Goal: Task Accomplishment & Management: Use online tool/utility

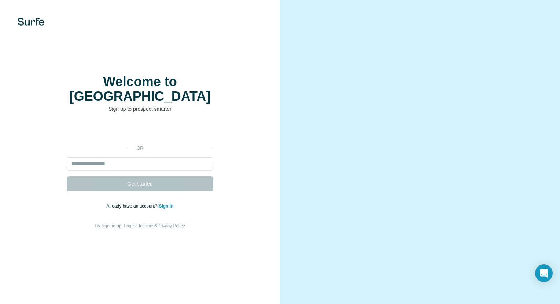
click at [167, 203] on link "Sign in" at bounding box center [166, 205] width 15 height 5
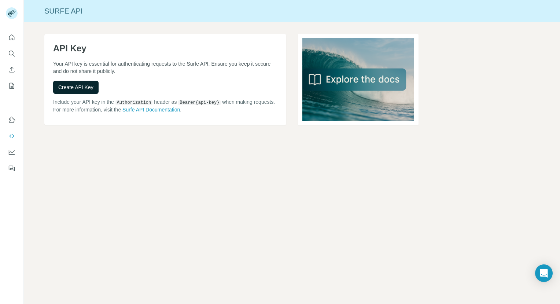
click at [88, 89] on span "Create API Key" at bounding box center [75, 87] width 35 height 7
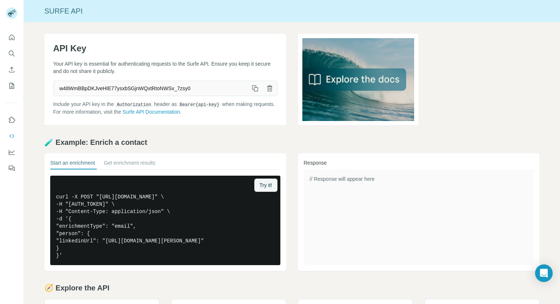
click at [255, 88] on icon "button" at bounding box center [256, 89] width 4 height 4
click at [12, 54] on icon "Search" at bounding box center [11, 53] width 7 height 7
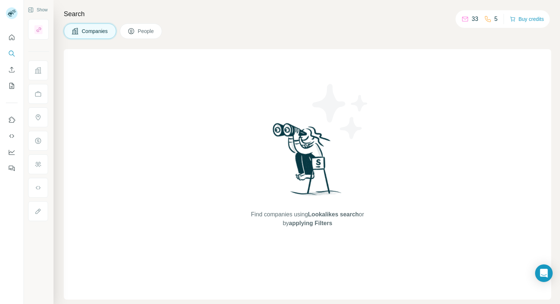
click at [472, 18] on p "33" at bounding box center [475, 19] width 7 height 9
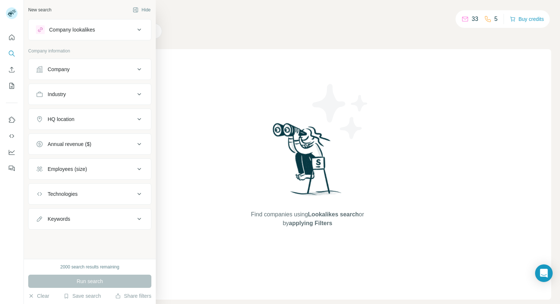
click at [96, 72] on div "Company" at bounding box center [85, 69] width 99 height 7
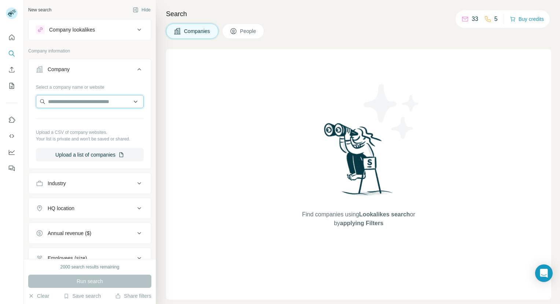
click at [95, 102] on input "text" at bounding box center [90, 101] width 108 height 13
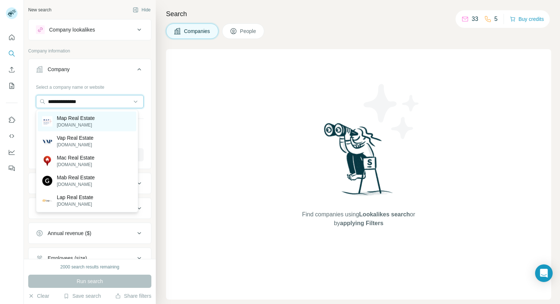
type input "**********"
click at [100, 122] on div "Map Real Estate maprealestate.com" at bounding box center [87, 121] width 99 height 20
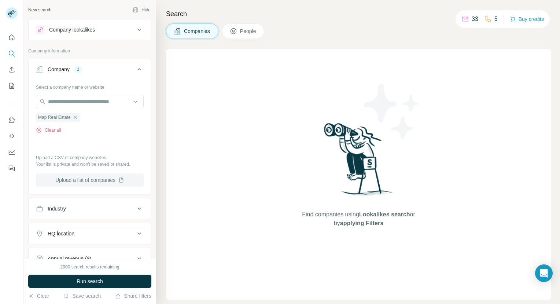
click at [93, 180] on button "Upload a list of companies" at bounding box center [90, 179] width 108 height 13
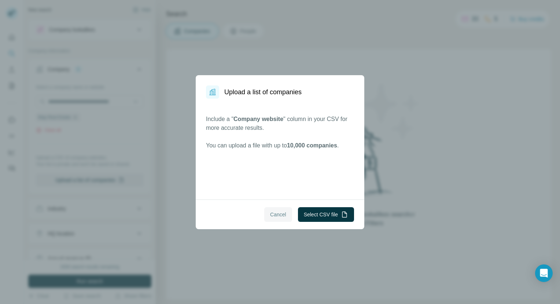
click at [280, 215] on span "Cancel" at bounding box center [278, 214] width 16 height 7
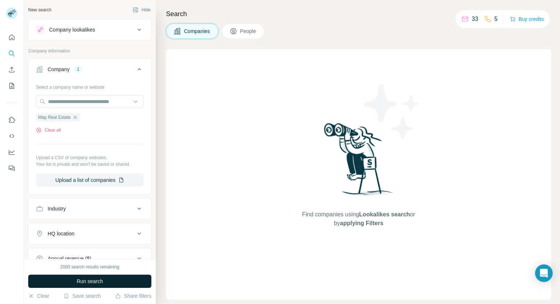
click at [131, 279] on button "Run search" at bounding box center [89, 280] width 123 height 13
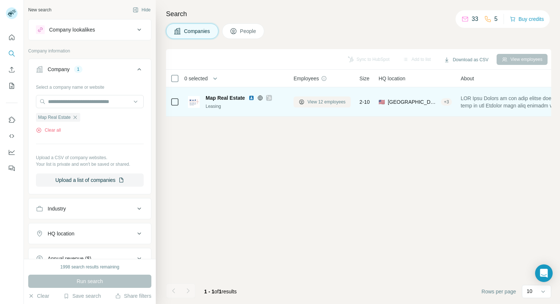
click at [328, 103] on span "View 12 employees" at bounding box center [326, 102] width 38 height 7
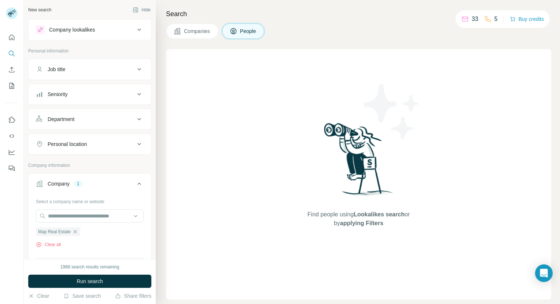
click at [191, 34] on span "Companies" at bounding box center [197, 30] width 27 height 7
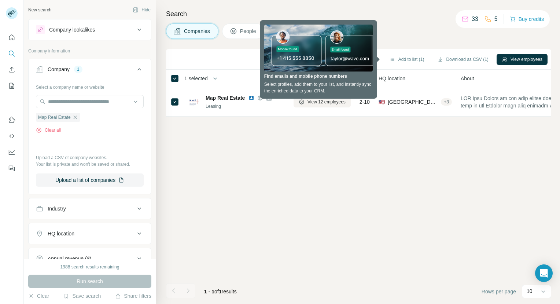
click at [377, 150] on div "Sync to HubSpot (1) Add to list (1) Download as CSV (1) View employees 1 select…" at bounding box center [358, 176] width 385 height 255
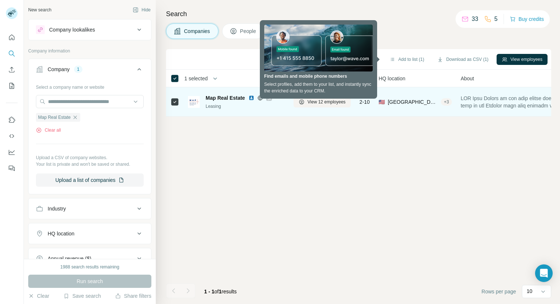
click at [446, 103] on div "+ 3" at bounding box center [446, 102] width 11 height 7
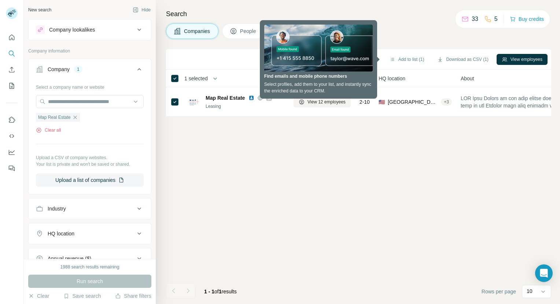
click at [317, 180] on div "Sync to HubSpot (1) Add to list (1) Download as CSV (1) View employees 1 select…" at bounding box center [358, 176] width 385 height 255
click at [283, 135] on div "Sync to HubSpot (1) Add to list (1) Download as CSV (1) View employees 1 select…" at bounding box center [358, 176] width 385 height 255
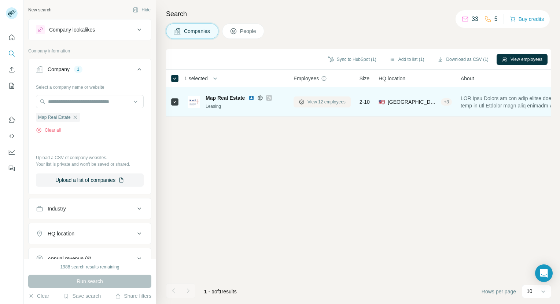
click at [311, 101] on span "View 12 employees" at bounding box center [326, 102] width 38 height 7
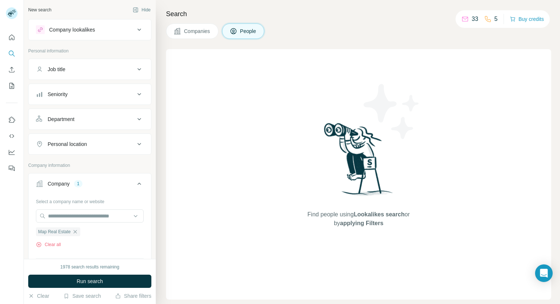
click at [204, 33] on span "Companies" at bounding box center [197, 30] width 27 height 7
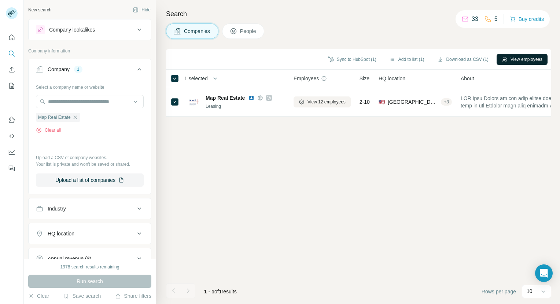
click at [533, 60] on button "View employees" at bounding box center [522, 59] width 51 height 11
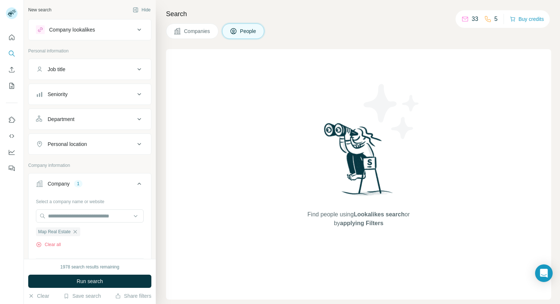
click at [196, 33] on span "Companies" at bounding box center [197, 30] width 27 height 7
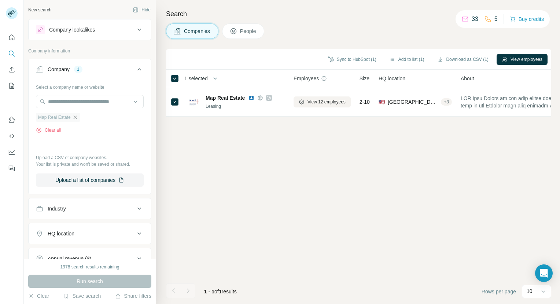
click at [75, 118] on icon "button" at bounding box center [74, 116] width 3 height 3
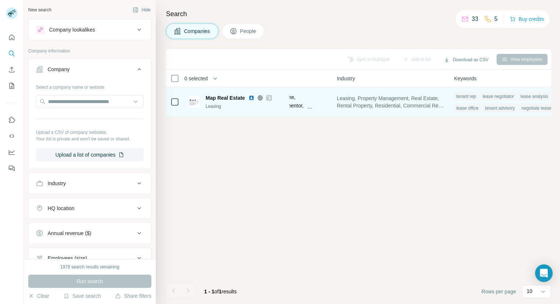
scroll to position [0, 493]
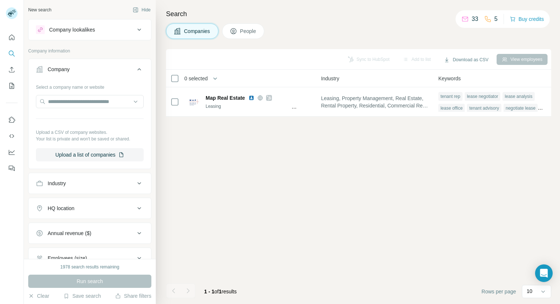
click at [364, 60] on div "Sync to HubSpot Add to list Download as CSV View employees" at bounding box center [359, 59] width 378 height 13
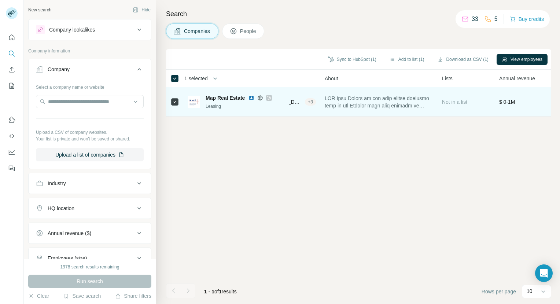
scroll to position [0, 0]
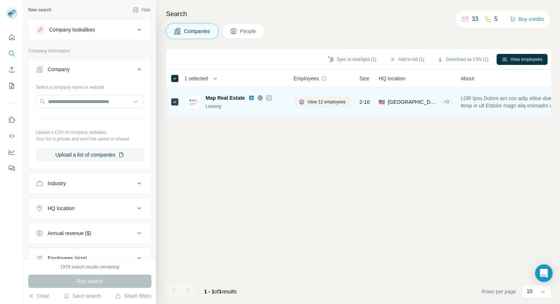
drag, startPoint x: 248, startPoint y: 108, endPoint x: 248, endPoint y: 98, distance: 9.5
click at [248, 108] on div "Leasing" at bounding box center [245, 106] width 79 height 7
click at [252, 98] on img at bounding box center [251, 98] width 6 height 6
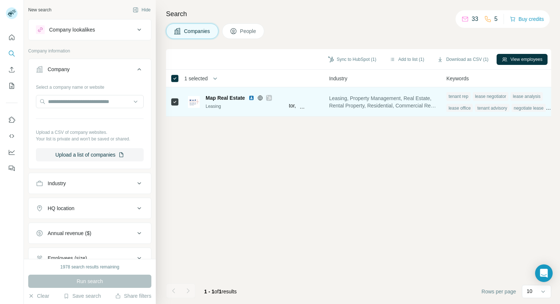
scroll to position [0, 493]
click at [288, 108] on div "Hello Elementor," at bounding box center [265, 105] width 46 height 7
click at [288, 107] on div "Hello Elementor," at bounding box center [265, 105] width 46 height 7
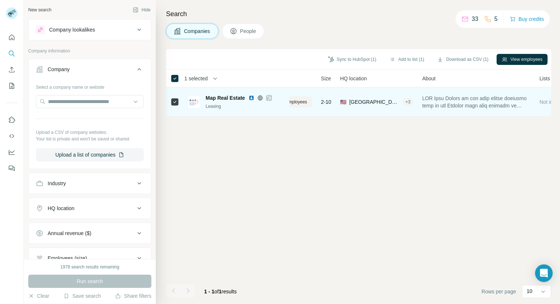
scroll to position [0, 0]
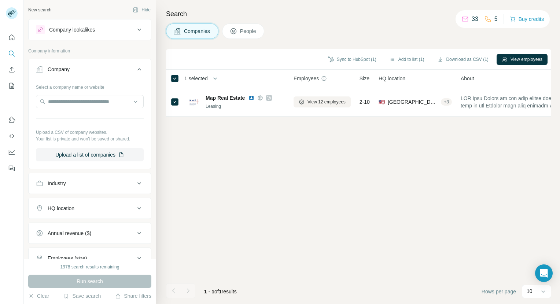
click at [208, 79] on span "1 selected" at bounding box center [195, 78] width 23 height 7
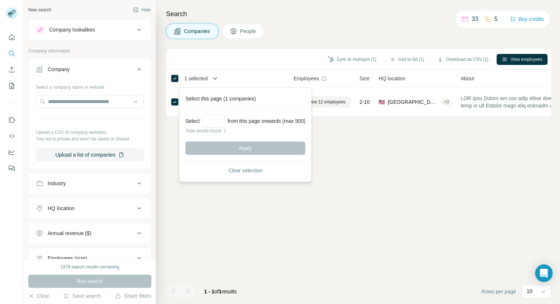
click at [210, 79] on button "button" at bounding box center [215, 78] width 15 height 15
click at [394, 149] on div "Sync to HubSpot (1) Add to list (1) Download as CSV (1) View employees 1 select…" at bounding box center [358, 176] width 385 height 255
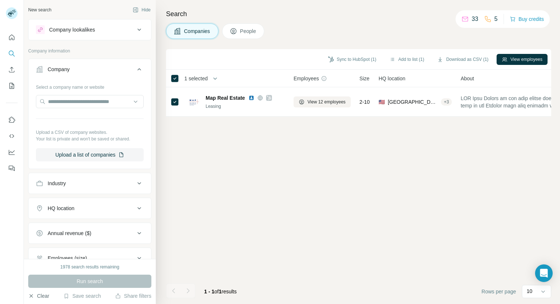
click at [38, 296] on button "Clear" at bounding box center [38, 295] width 21 height 7
click at [47, 291] on div "1978 search results remaining Run search Clear Save search Share filters" at bounding box center [90, 281] width 132 height 45
click at [43, 294] on button "Clear" at bounding box center [38, 295] width 21 height 7
click at [135, 33] on icon at bounding box center [139, 29] width 9 height 9
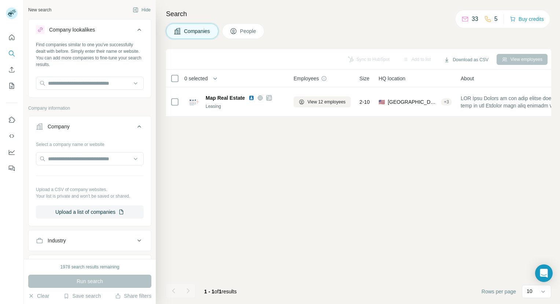
click at [135, 33] on icon at bounding box center [139, 29] width 9 height 9
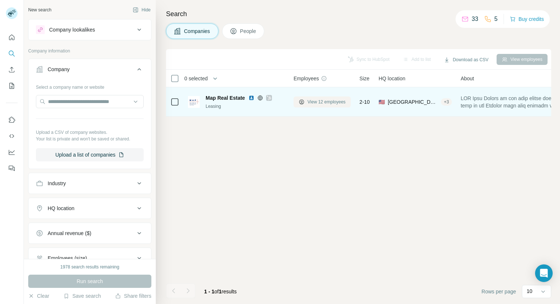
click at [311, 102] on span "View 12 employees" at bounding box center [326, 102] width 38 height 7
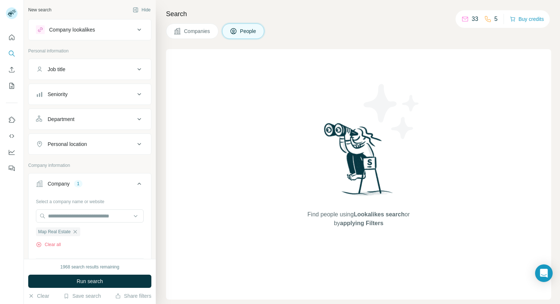
click at [178, 30] on icon at bounding box center [177, 30] width 7 height 7
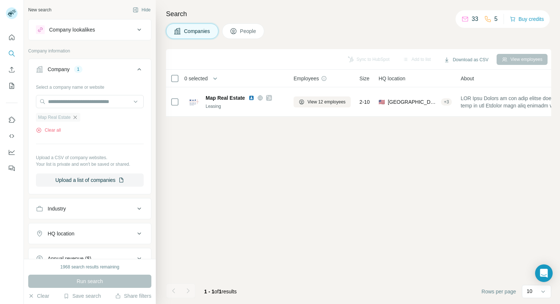
click at [77, 118] on icon "button" at bounding box center [75, 117] width 6 height 6
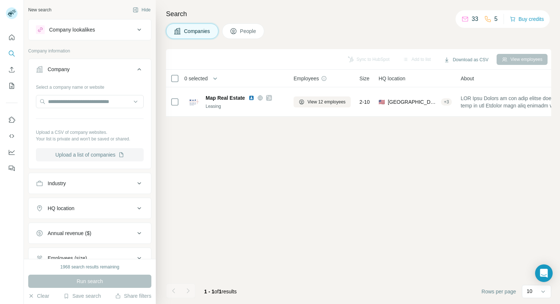
click at [77, 153] on button "Upload a list of companies" at bounding box center [90, 154] width 108 height 13
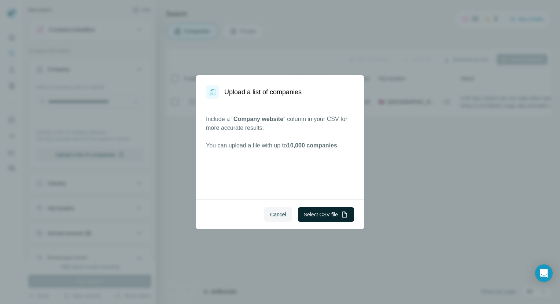
click at [327, 214] on button "Select CSV file" at bounding box center [326, 214] width 56 height 15
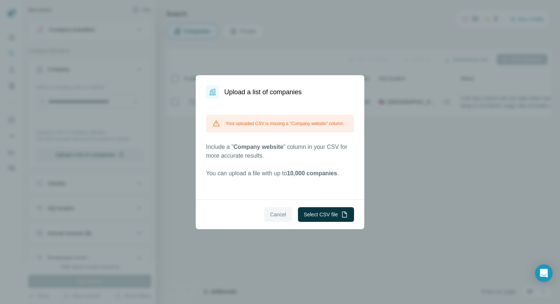
click at [276, 215] on span "Cancel" at bounding box center [278, 214] width 16 height 7
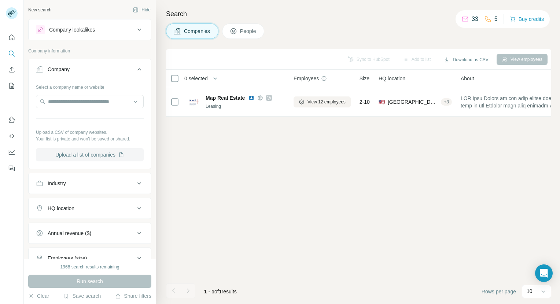
click at [104, 151] on button "Upload a list of companies" at bounding box center [90, 154] width 108 height 13
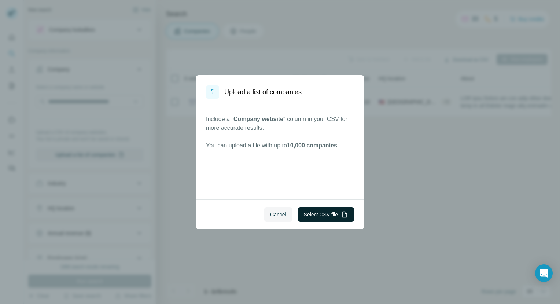
click at [321, 215] on button "Select CSV file" at bounding box center [326, 214] width 56 height 15
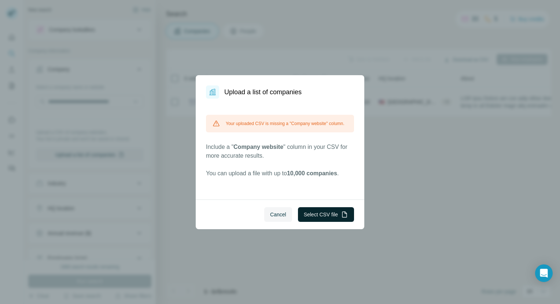
click at [323, 215] on button "Select CSV file" at bounding box center [326, 214] width 56 height 15
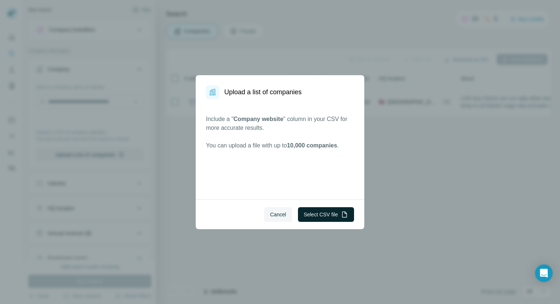
click at [304, 212] on button "Select CSV file" at bounding box center [326, 214] width 56 height 15
click at [271, 218] on button "Cancel" at bounding box center [278, 214] width 28 height 15
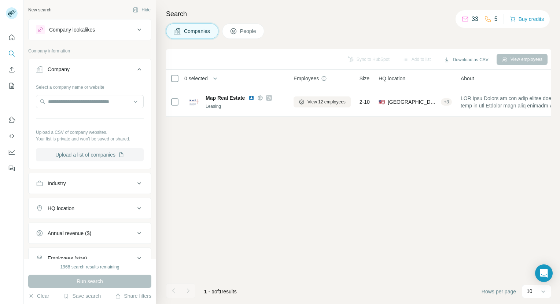
click at [102, 156] on button "Upload a list of companies" at bounding box center [90, 154] width 108 height 13
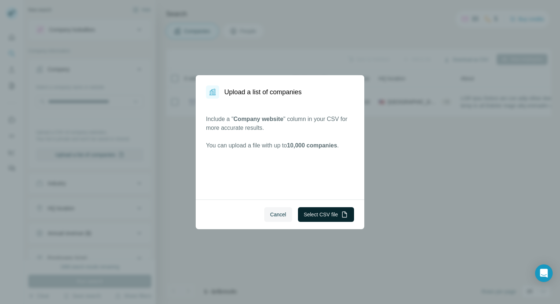
click at [321, 220] on button "Select CSV file" at bounding box center [326, 214] width 56 height 15
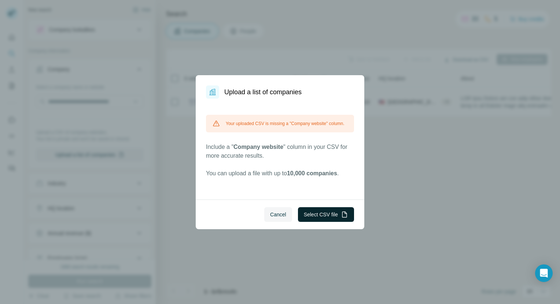
click at [313, 216] on button "Select CSV file" at bounding box center [326, 214] width 56 height 15
click at [279, 215] on span "Cancel" at bounding box center [278, 214] width 16 height 7
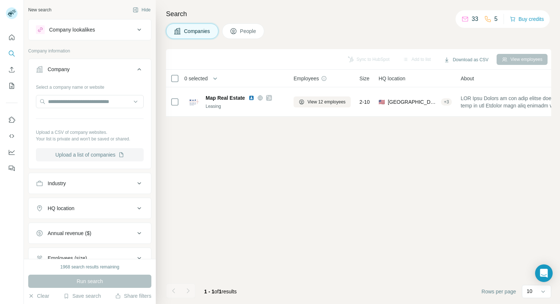
click at [84, 155] on button "Upload a list of companies" at bounding box center [90, 154] width 108 height 13
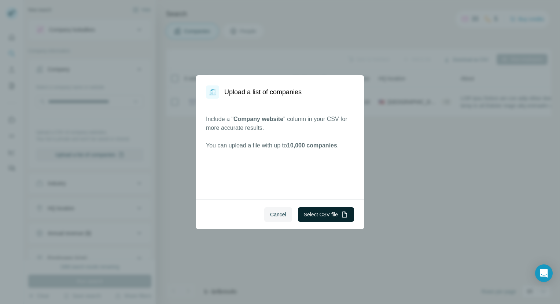
click at [317, 215] on button "Select CSV file" at bounding box center [326, 214] width 56 height 15
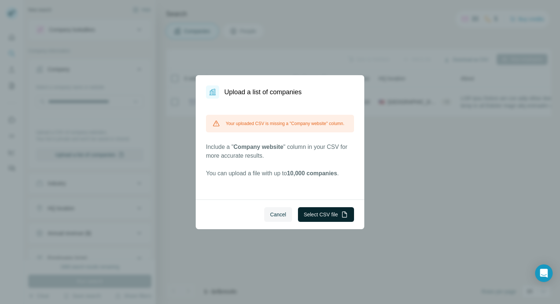
click at [337, 208] on button "Select CSV file" at bounding box center [326, 214] width 56 height 15
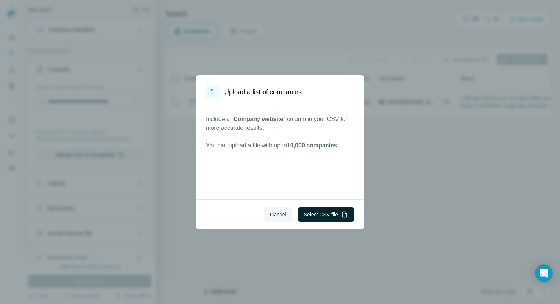
click at [329, 214] on button "Select CSV file" at bounding box center [326, 214] width 56 height 15
click at [282, 214] on span "Cancel" at bounding box center [278, 214] width 16 height 7
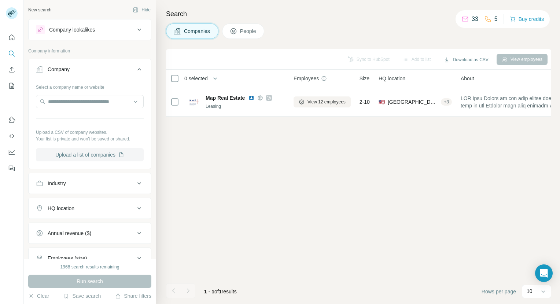
click at [93, 157] on button "Upload a list of companies" at bounding box center [90, 154] width 108 height 13
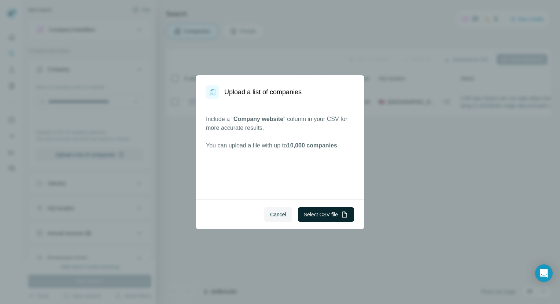
click at [326, 216] on button "Select CSV file" at bounding box center [326, 214] width 56 height 15
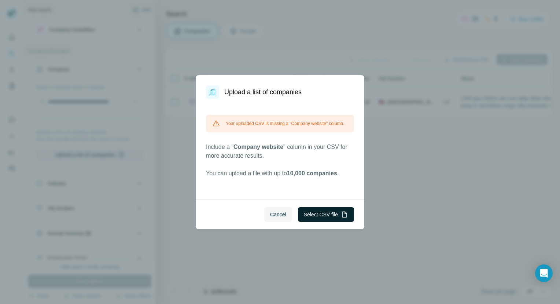
click at [323, 213] on button "Select CSV file" at bounding box center [326, 214] width 56 height 15
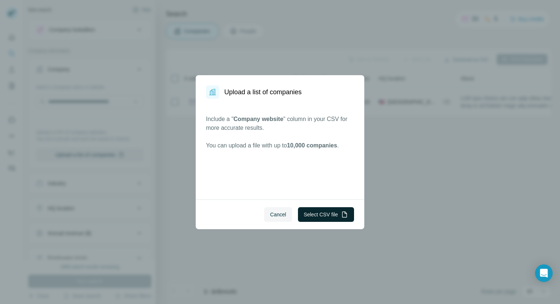
click at [329, 213] on button "Select CSV file" at bounding box center [326, 214] width 56 height 15
click at [328, 212] on button "Select CSV file" at bounding box center [326, 214] width 56 height 15
click at [319, 213] on button "Select CSV file" at bounding box center [326, 214] width 56 height 15
click at [328, 214] on button "Select CSV file" at bounding box center [326, 214] width 56 height 15
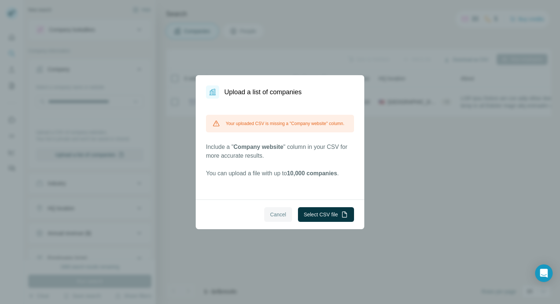
click at [273, 212] on span "Cancel" at bounding box center [278, 214] width 16 height 7
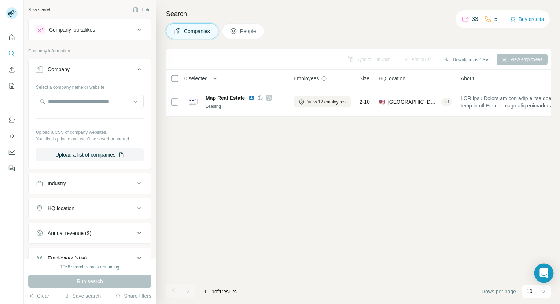
click at [545, 274] on icon "Open Intercom Messenger" at bounding box center [544, 273] width 10 height 10
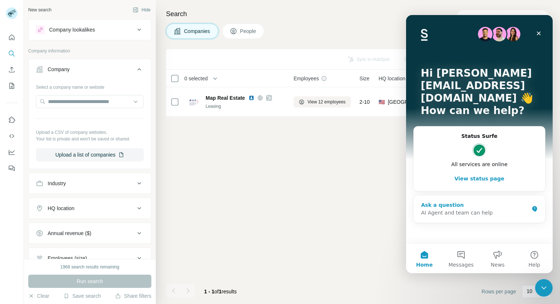
click at [495, 209] on div "AI Agent and team can help" at bounding box center [475, 213] width 108 height 8
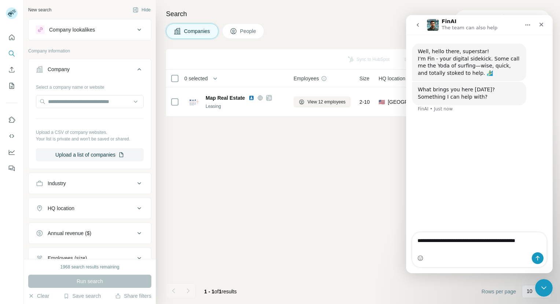
type textarea "**********"
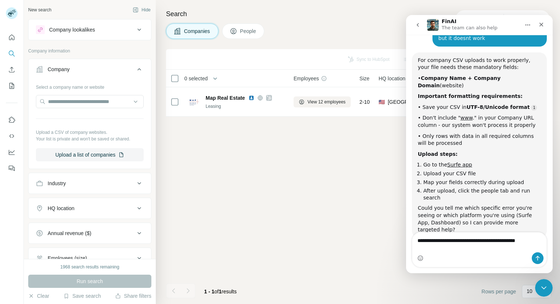
scroll to position [94, 0]
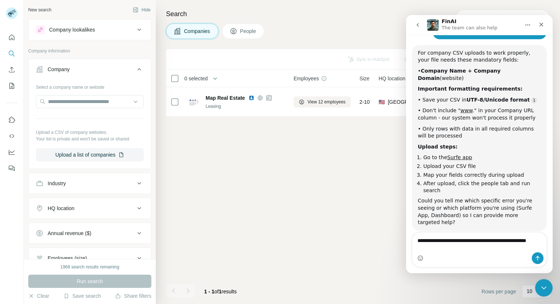
type textarea "**********"
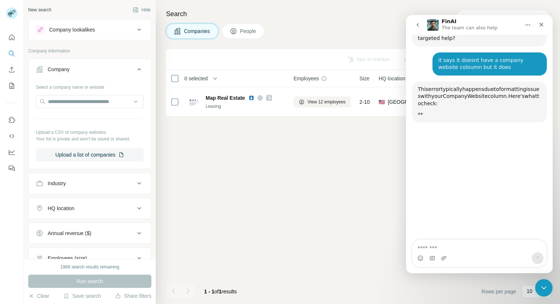
scroll to position [284, 0]
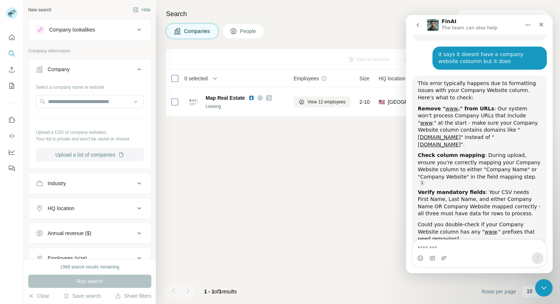
click at [106, 155] on button "Upload a list of companies" at bounding box center [90, 154] width 108 height 13
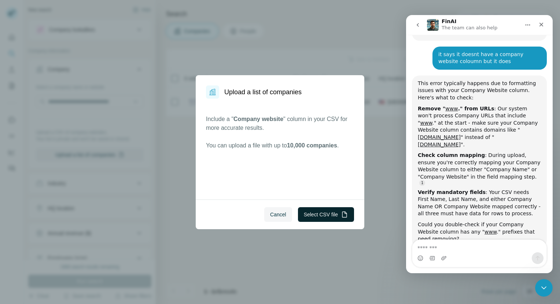
click at [332, 214] on button "Select CSV file" at bounding box center [326, 214] width 56 height 15
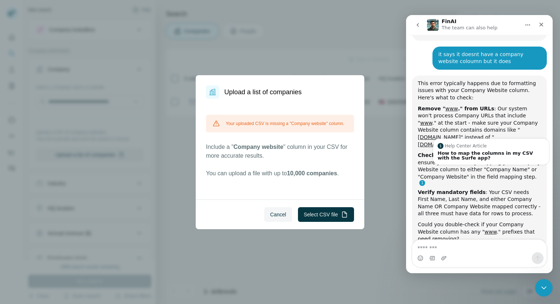
click at [425, 180] on link "Source reference 9734498:" at bounding box center [422, 183] width 6 height 6
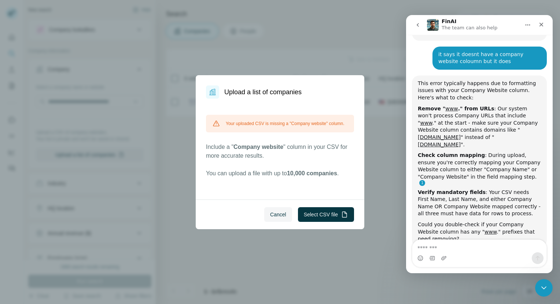
click at [425, 180] on link "Source reference 9734498:" at bounding box center [422, 183] width 6 height 6
click at [281, 214] on span "Cancel" at bounding box center [278, 214] width 16 height 7
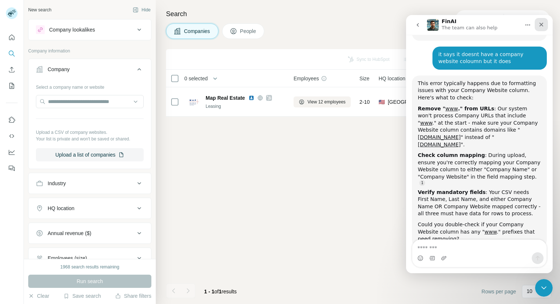
click at [544, 23] on icon "Close" at bounding box center [541, 25] width 6 height 6
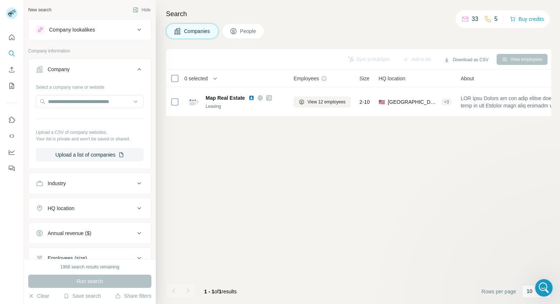
scroll to position [281, 0]
click at [102, 106] on input "text" at bounding box center [90, 101] width 108 height 13
click at [96, 207] on div "HQ location" at bounding box center [85, 207] width 99 height 7
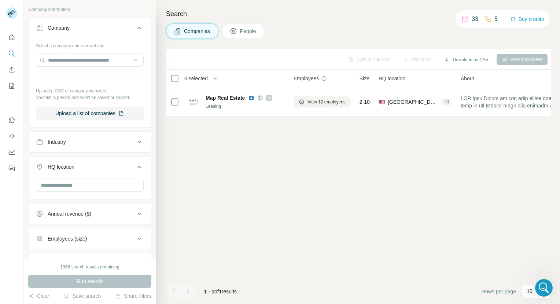
scroll to position [47, 0]
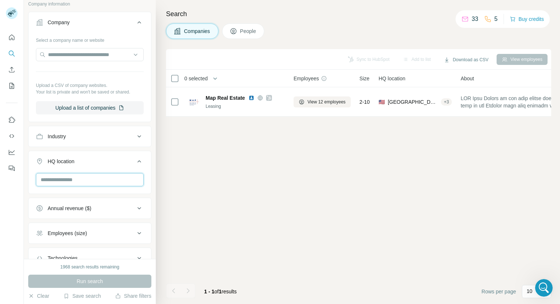
click at [82, 183] on input "text" at bounding box center [90, 179] width 108 height 13
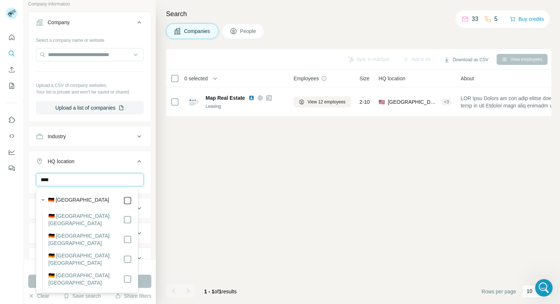
type input "****"
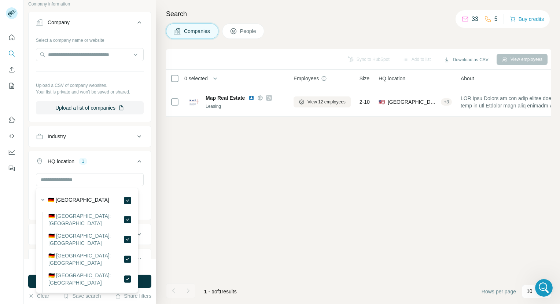
click at [166, 193] on div "Sync to HubSpot Add to list Download as CSV View employees 0 selected Companies…" at bounding box center [358, 176] width 385 height 255
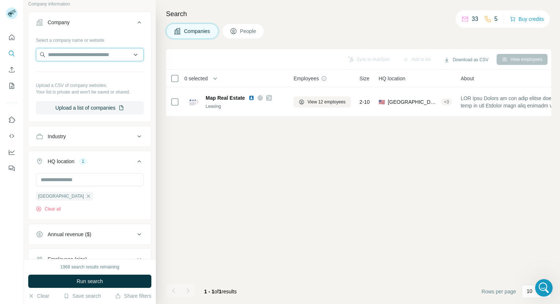
click at [99, 57] on input "text" at bounding box center [90, 54] width 108 height 13
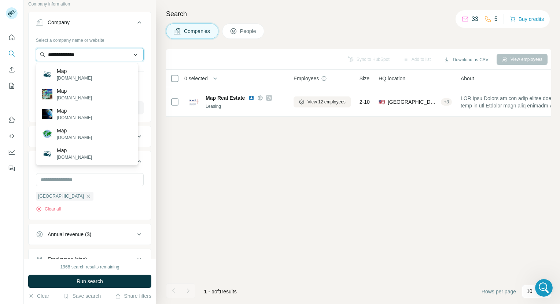
type input "**********"
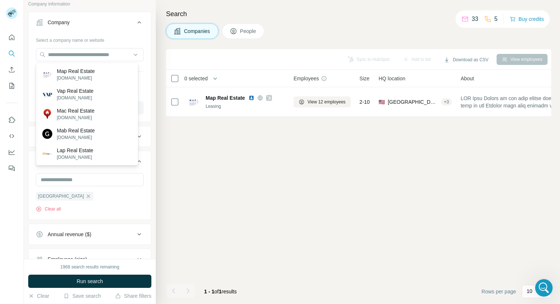
click at [146, 177] on div "New search Hide Company lookalikes Company information Company Select a company…" at bounding box center [90, 129] width 132 height 259
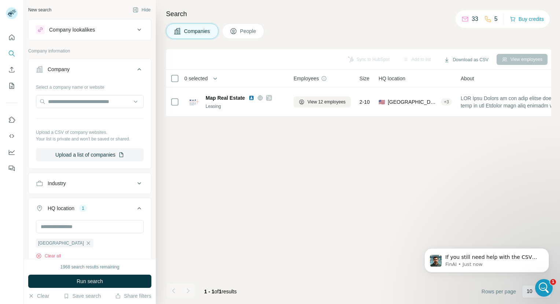
click at [124, 32] on div "Company lookalikes" at bounding box center [85, 29] width 99 height 9
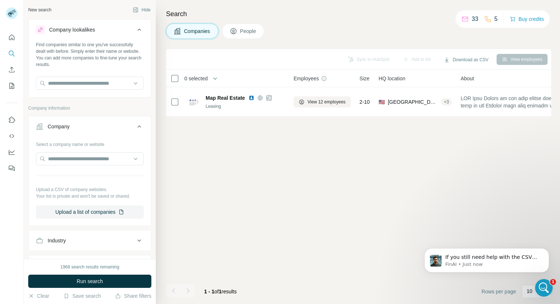
click at [126, 32] on div "Company lookalikes" at bounding box center [85, 29] width 99 height 9
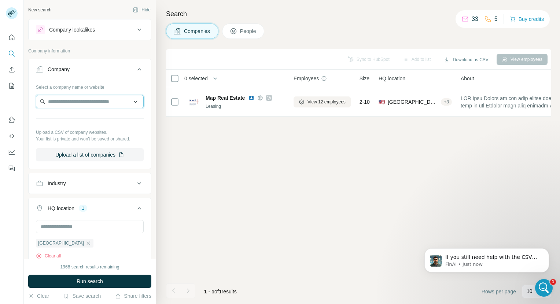
click at [67, 102] on input "text" at bounding box center [90, 101] width 108 height 13
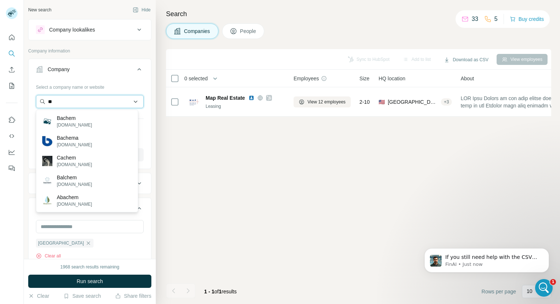
type input "*"
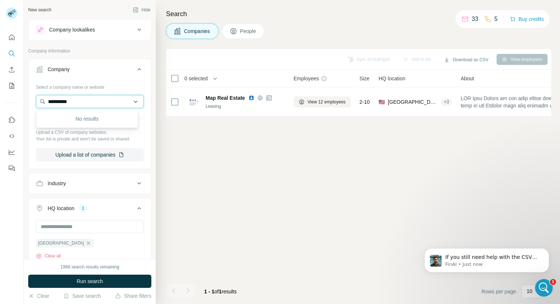
type input "**********"
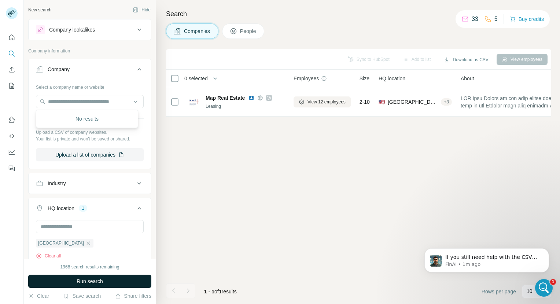
click at [82, 285] on button "Run search" at bounding box center [89, 280] width 123 height 13
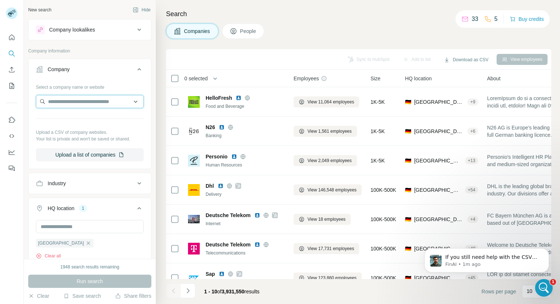
click at [79, 100] on input "text" at bounding box center [90, 101] width 108 height 13
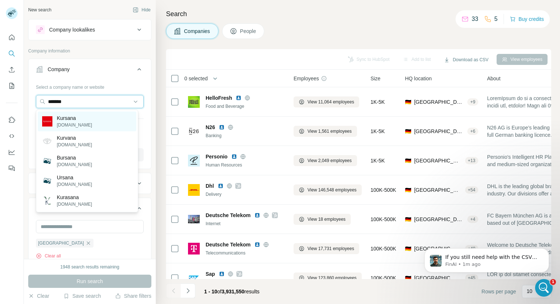
type input "*******"
click at [78, 121] on div "Kursana kursana.de" at bounding box center [87, 121] width 99 height 20
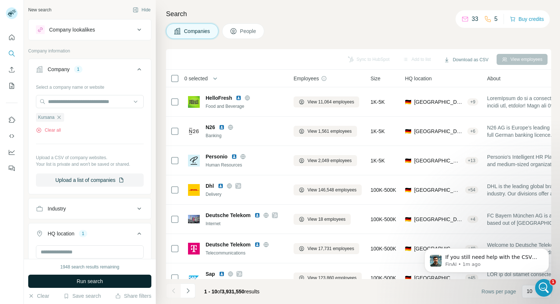
click at [97, 280] on span "Run search" at bounding box center [90, 280] width 26 height 7
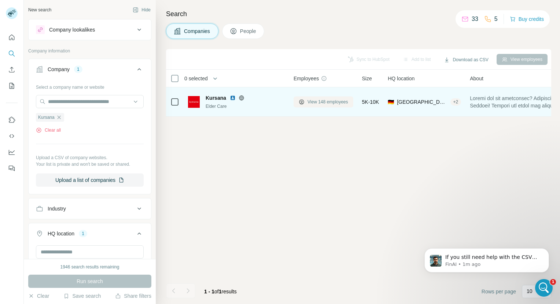
click at [316, 101] on span "View 148 employees" at bounding box center [327, 102] width 41 height 7
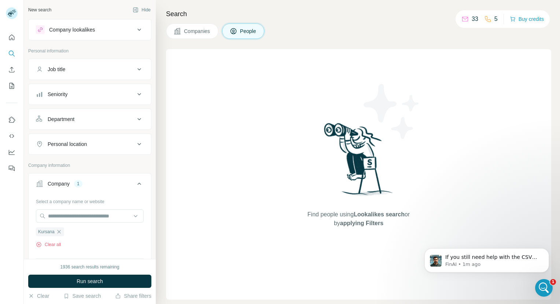
click at [126, 23] on button "Company lookalikes" at bounding box center [90, 30] width 122 height 18
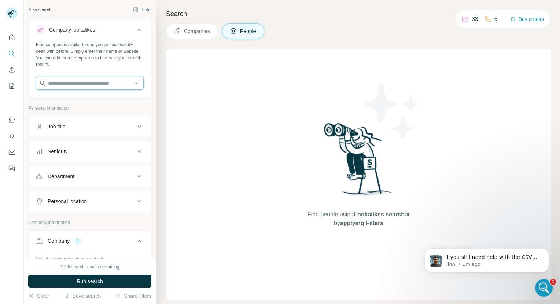
click at [104, 81] on input "text" at bounding box center [90, 83] width 108 height 13
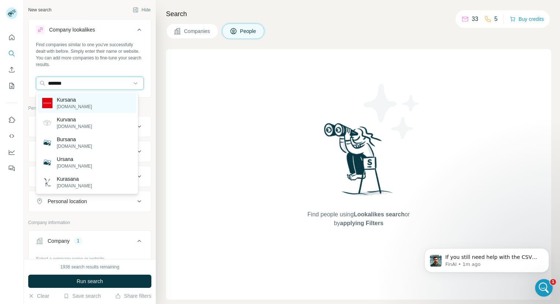
type input "*******"
click at [84, 104] on div "Kursana kursana.de" at bounding box center [87, 103] width 99 height 20
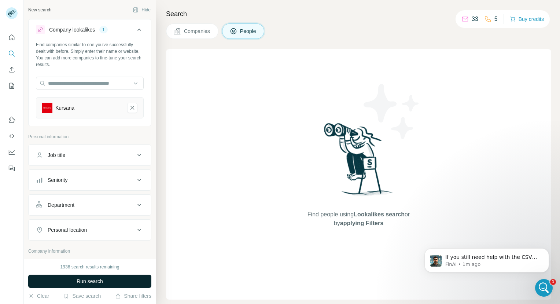
click at [101, 276] on button "Run search" at bounding box center [89, 280] width 123 height 13
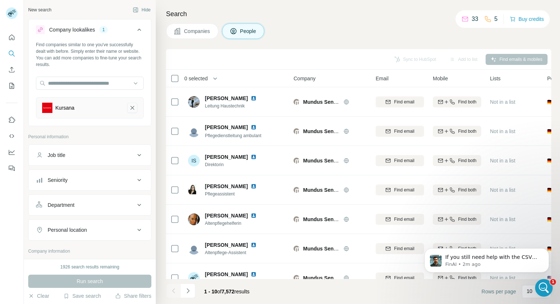
click at [129, 106] on icon "Kursana-remove-button" at bounding box center [132, 107] width 7 height 7
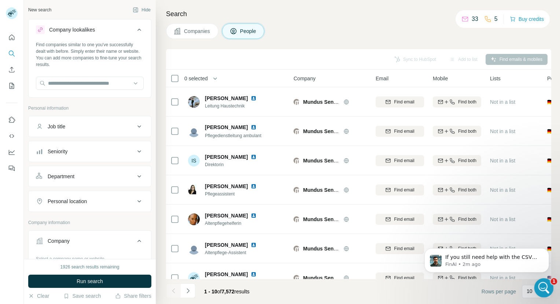
click at [541, 292] on div "Open Intercom Messenger" at bounding box center [543, 286] width 24 height 24
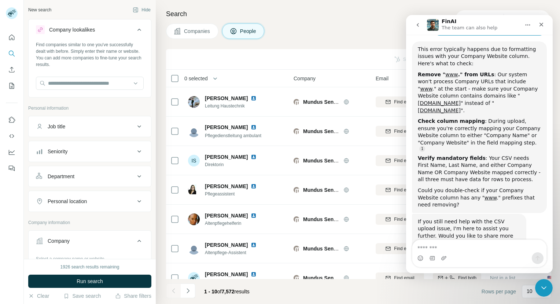
scroll to position [320, 0]
type textarea "**********"
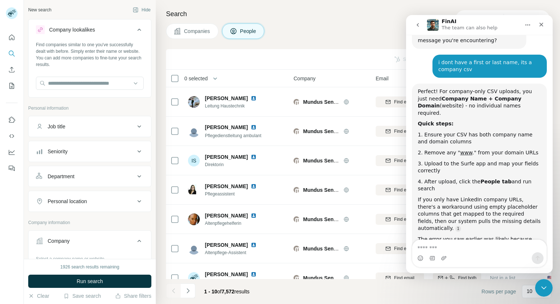
scroll to position [535, 0]
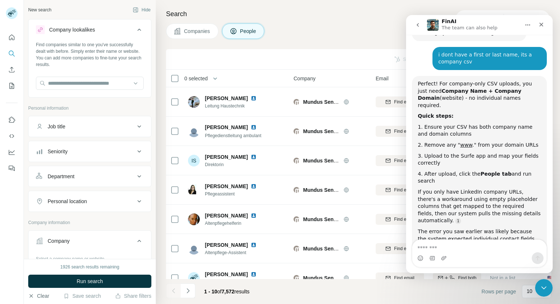
click at [39, 296] on button "Clear" at bounding box center [38, 295] width 21 height 7
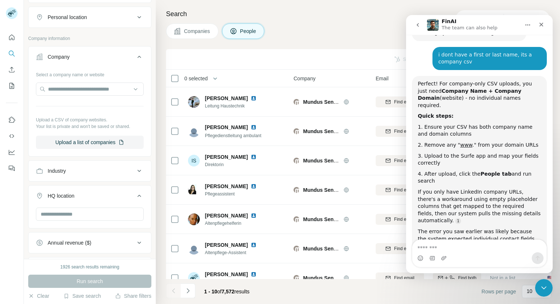
scroll to position [185, 0]
click at [76, 139] on button "Upload a list of companies" at bounding box center [90, 140] width 108 height 13
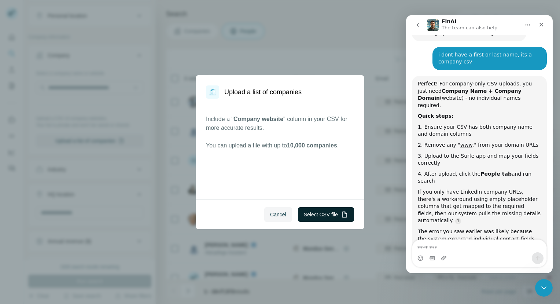
click at [337, 212] on button "Select CSV file" at bounding box center [326, 214] width 56 height 15
drag, startPoint x: 324, startPoint y: 221, endPoint x: 325, endPoint y: 217, distance: 4.5
click at [325, 219] on div "Cancel Select CSV file" at bounding box center [280, 214] width 169 height 30
click at [326, 217] on button "Select CSV file" at bounding box center [326, 214] width 56 height 15
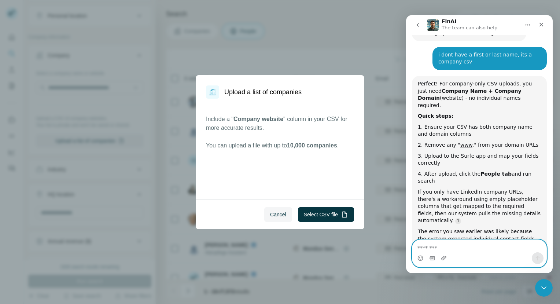
click at [451, 248] on textarea "Message…" at bounding box center [479, 246] width 134 height 12
type textarea "**********"
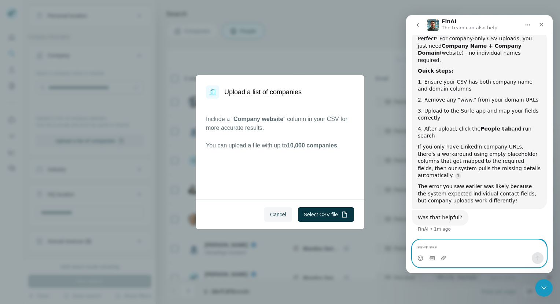
scroll to position [580, 0]
type textarea "**********"
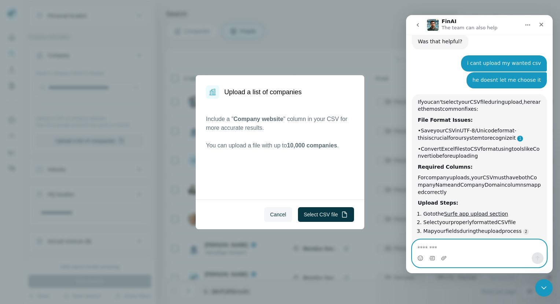
scroll to position [756, 0]
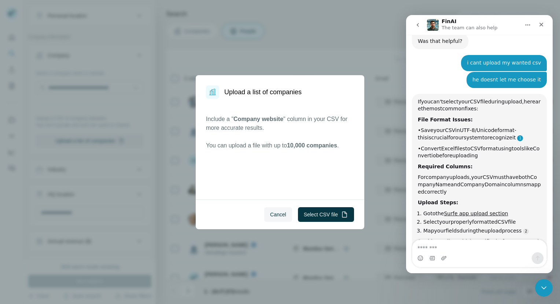
click at [517, 135] on link "FinAI says…" at bounding box center [520, 138] width 6 height 6
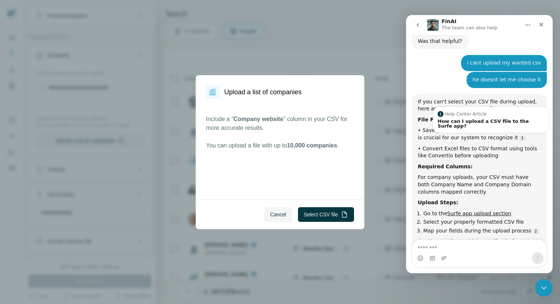
scroll to position [764, 0]
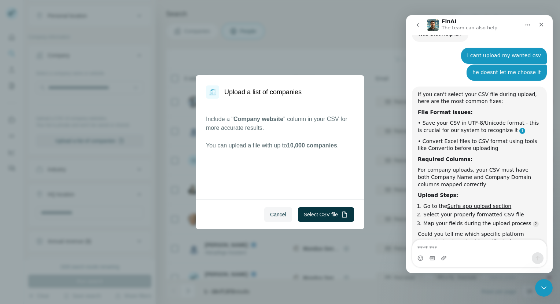
click at [519, 128] on link "Source reference 9734390:" at bounding box center [522, 131] width 6 height 6
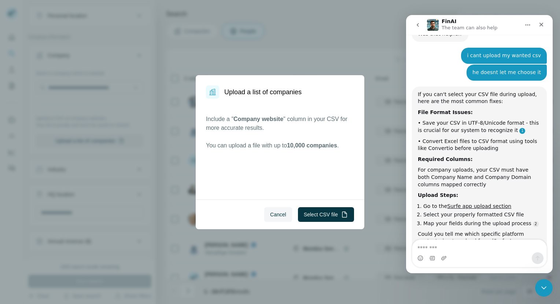
click at [519, 128] on link "Source reference 9734390:" at bounding box center [522, 131] width 6 height 6
click at [325, 215] on button "Select CSV file" at bounding box center [326, 214] width 56 height 15
click at [519, 128] on link "Source reference 9734390:" at bounding box center [522, 131] width 6 height 6
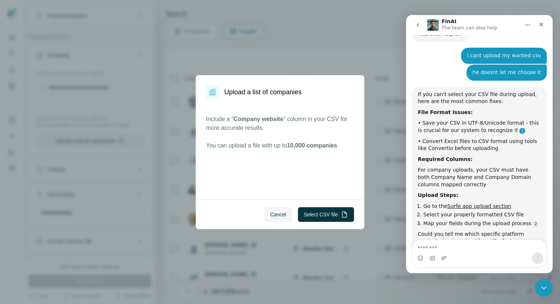
click at [519, 128] on link "Source reference 9734390:" at bounding box center [522, 131] width 6 height 6
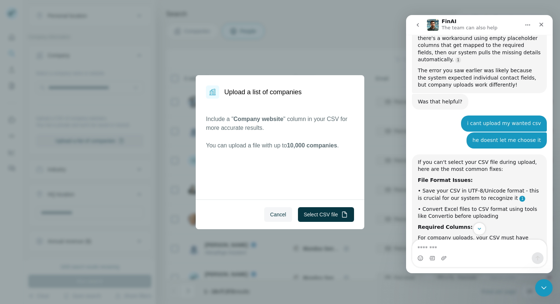
scroll to position [693, 0]
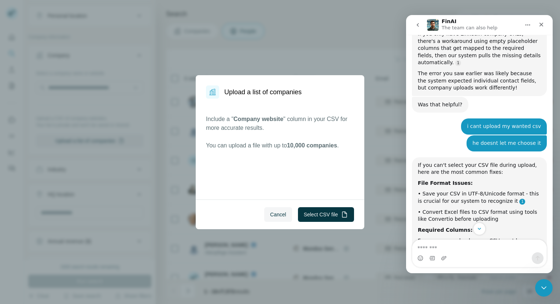
click at [519, 199] on link "Source reference 9734390:" at bounding box center [522, 202] width 6 height 6
click at [315, 212] on button "Select CSV file" at bounding box center [326, 214] width 56 height 15
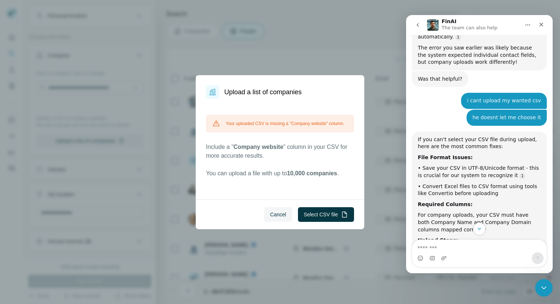
scroll to position [764, 0]
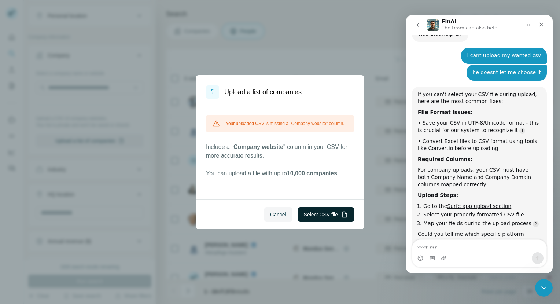
click at [332, 216] on button "Select CSV file" at bounding box center [326, 214] width 56 height 15
click at [327, 217] on button "Select CSV file" at bounding box center [326, 214] width 56 height 15
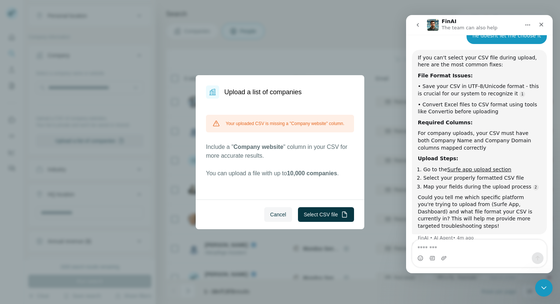
scroll to position [817, 0]
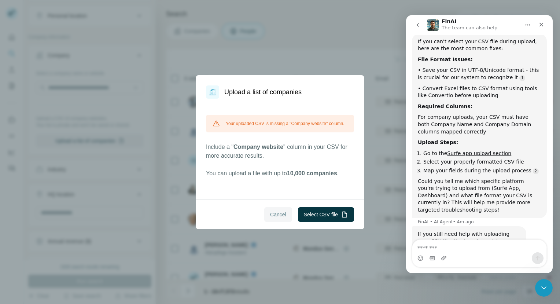
click at [276, 217] on span "Cancel" at bounding box center [278, 214] width 16 height 7
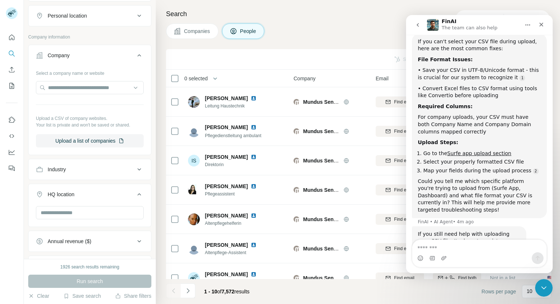
click at [80, 133] on div "Select a company name or website Upload a CSV of company websites. Your list is…" at bounding box center [90, 107] width 108 height 80
click at [81, 141] on button "Upload a list of companies" at bounding box center [90, 140] width 108 height 13
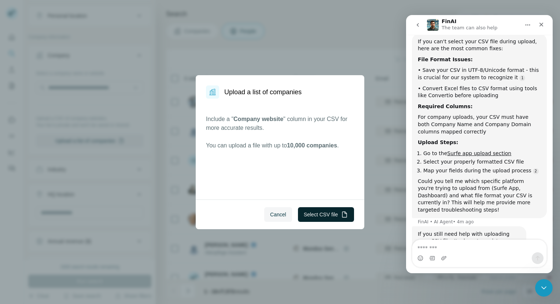
click at [328, 210] on button "Select CSV file" at bounding box center [326, 214] width 56 height 15
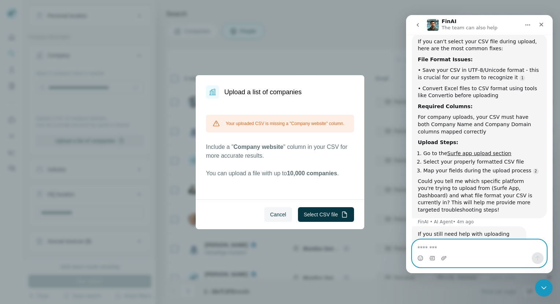
click at [484, 245] on textarea "Message…" at bounding box center [479, 246] width 134 height 12
type textarea "**********"
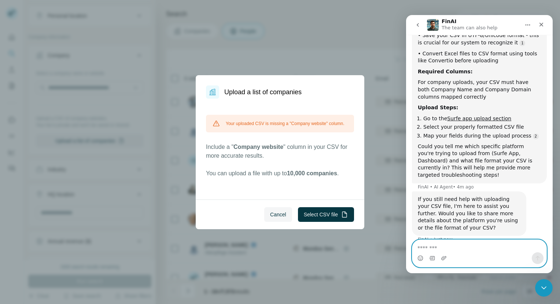
scroll to position [862, 0]
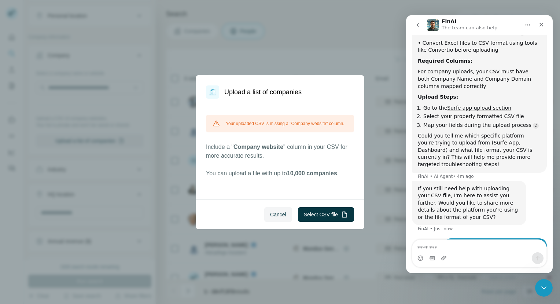
click at [447, 260] on div "Intercom messenger" at bounding box center [479, 258] width 134 height 12
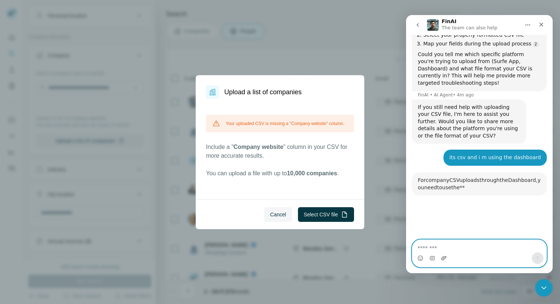
click at [444, 259] on icon "Upload attachment" at bounding box center [443, 258] width 5 height 4
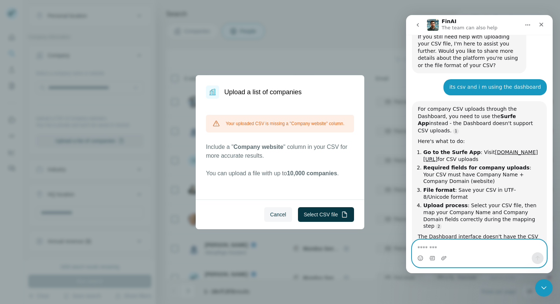
scroll to position [1026, 0]
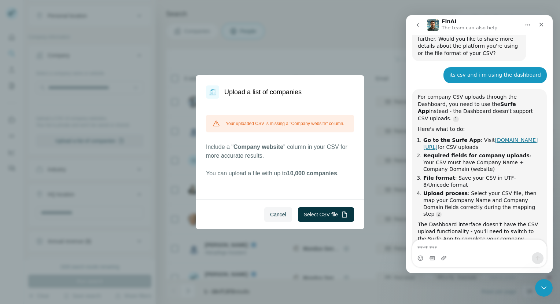
click at [469, 137] on link "[DOMAIN_NAME][URL]" at bounding box center [480, 143] width 114 height 13
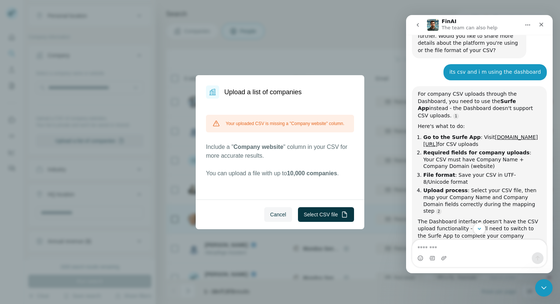
click at [278, 213] on span "Cancel" at bounding box center [278, 214] width 16 height 7
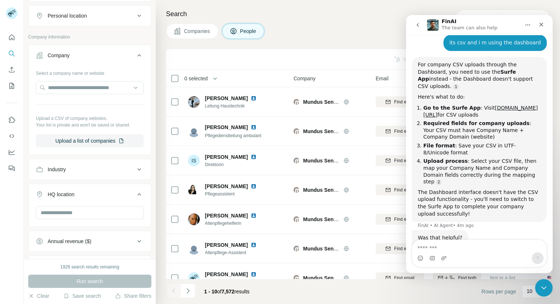
scroll to position [1079, 0]
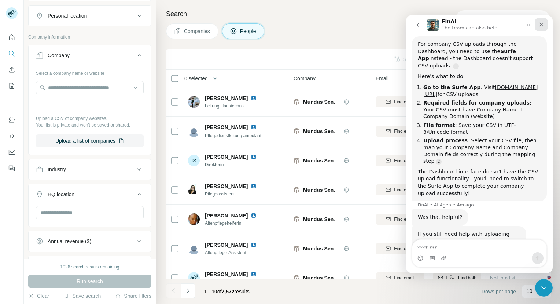
click at [542, 26] on icon "Close" at bounding box center [541, 25] width 4 height 4
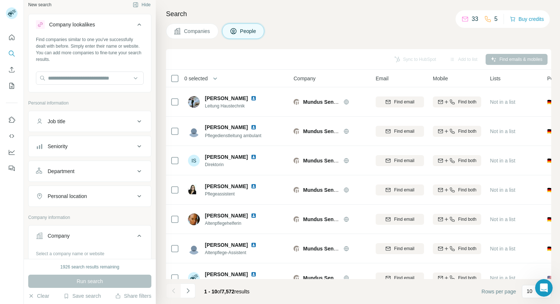
scroll to position [0, 0]
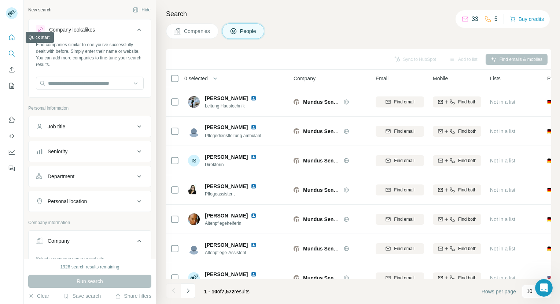
click at [10, 40] on icon "Quick start" at bounding box center [11, 37] width 7 height 7
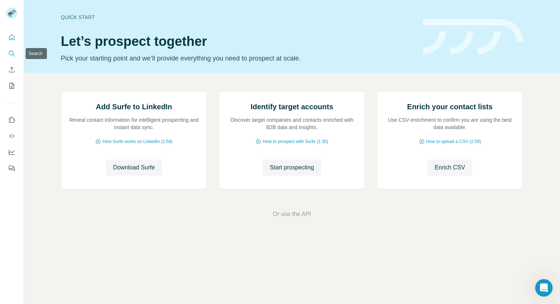
click at [12, 54] on icon "Search" at bounding box center [11, 53] width 7 height 7
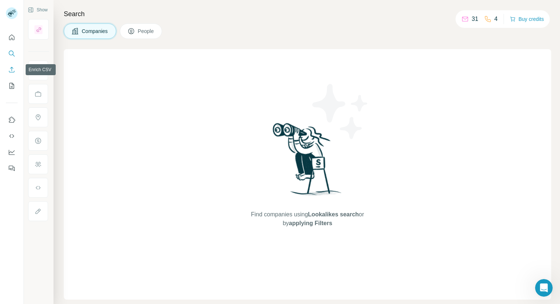
click at [14, 68] on icon "Enrich CSV" at bounding box center [11, 69] width 7 height 7
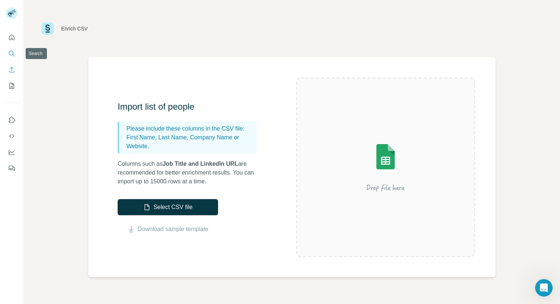
click at [12, 52] on icon "Search" at bounding box center [11, 53] width 7 height 7
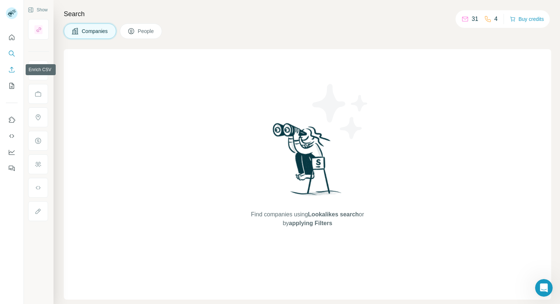
click at [11, 70] on icon "Enrich CSV" at bounding box center [11, 69] width 7 height 7
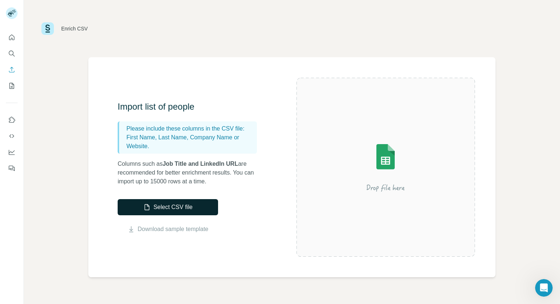
click at [186, 207] on button "Select CSV file" at bounding box center [168, 207] width 100 height 16
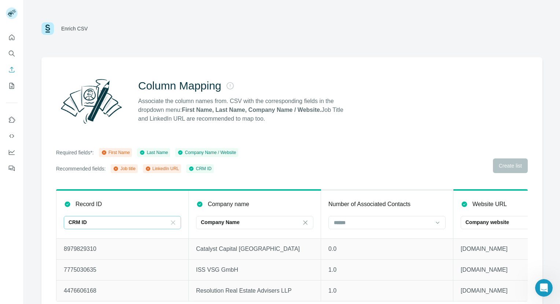
click at [172, 222] on icon at bounding box center [172, 222] width 7 height 7
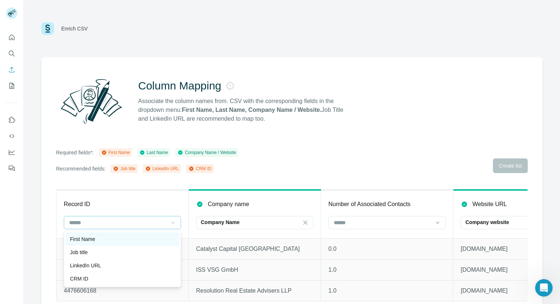
click at [128, 240] on div "First Name" at bounding box center [122, 238] width 105 height 7
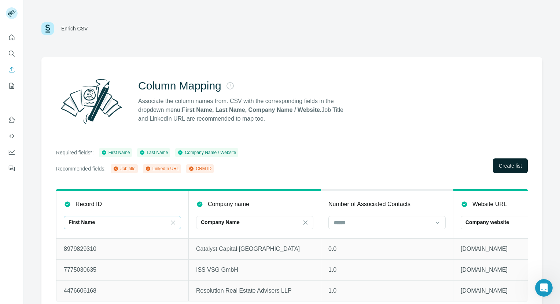
click at [508, 167] on span "Create list" at bounding box center [510, 165] width 23 height 7
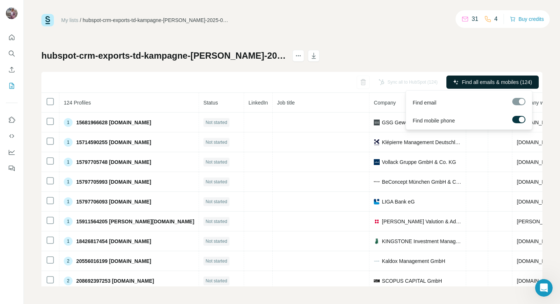
click at [486, 85] on span "Find all emails & mobiles (124)" at bounding box center [497, 81] width 70 height 7
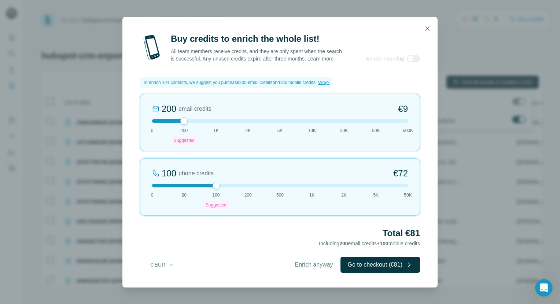
click at [301, 262] on span "Enrich anyway" at bounding box center [314, 264] width 38 height 9
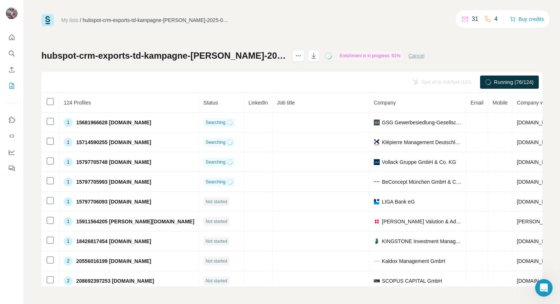
click at [408, 56] on button "Cancel" at bounding box center [416, 55] width 16 height 7
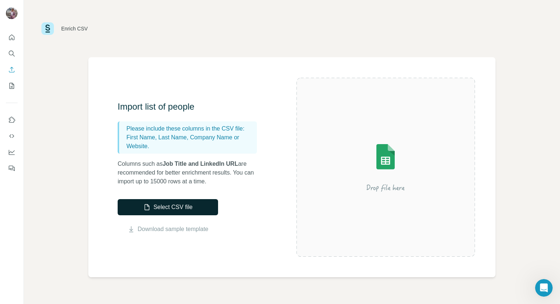
click at [154, 210] on button "Select CSV file" at bounding box center [168, 207] width 100 height 16
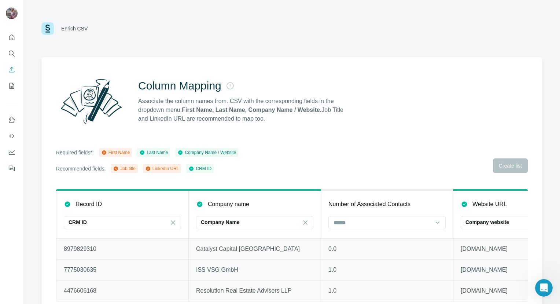
scroll to position [16, 0]
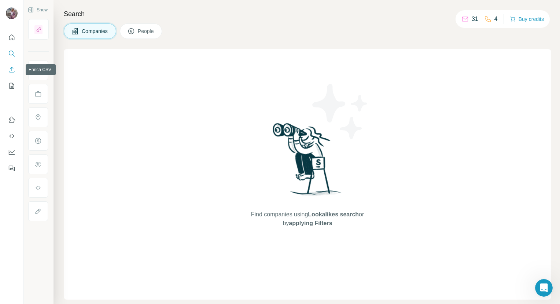
click at [11, 69] on icon "Enrich CSV" at bounding box center [11, 69] width 5 height 5
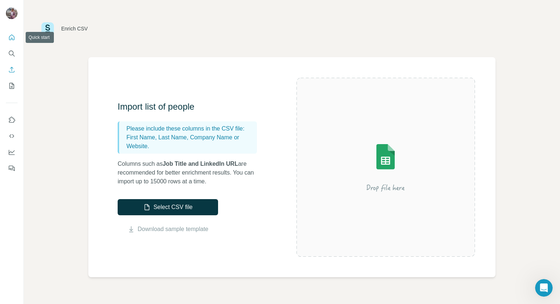
click at [11, 38] on icon "Quick start" at bounding box center [11, 37] width 7 height 7
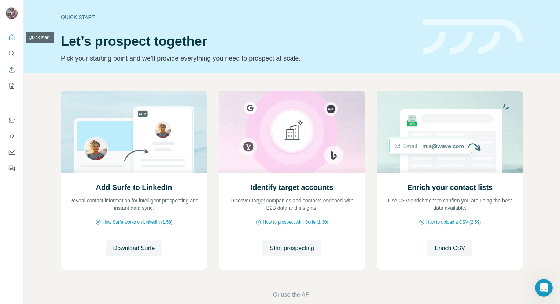
click at [13, 39] on icon "Quick start" at bounding box center [11, 37] width 7 height 7
click at [276, 249] on span "Start prospecting" at bounding box center [292, 248] width 44 height 9
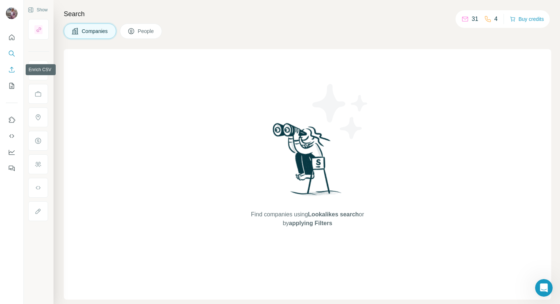
click at [11, 70] on icon "Enrich CSV" at bounding box center [11, 69] width 7 height 7
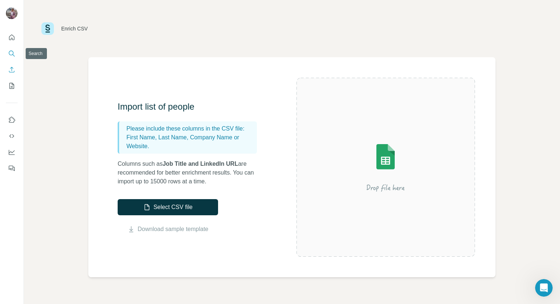
click at [14, 56] on icon "Search" at bounding box center [13, 55] width 2 height 2
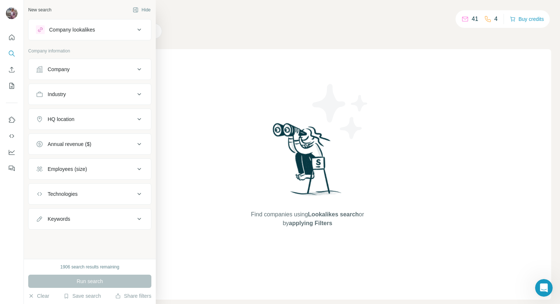
click at [73, 71] on div "Company" at bounding box center [85, 69] width 99 height 7
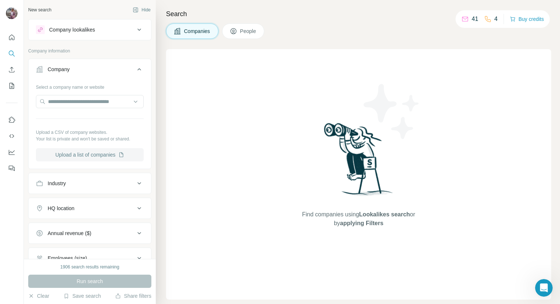
click at [86, 156] on button "Upload a list of companies" at bounding box center [90, 154] width 108 height 13
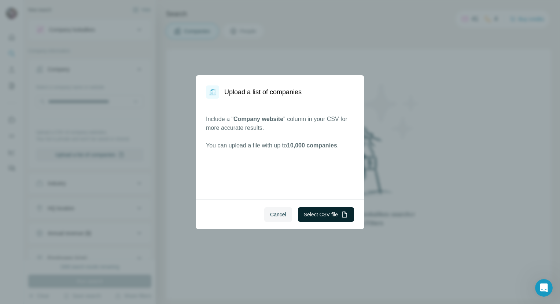
click at [324, 215] on button "Select CSV file" at bounding box center [326, 214] width 56 height 15
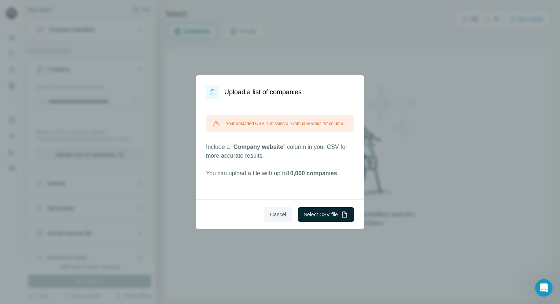
click at [336, 215] on button "Select CSV file" at bounding box center [326, 214] width 56 height 15
click at [329, 209] on button "Select CSV file" at bounding box center [326, 214] width 56 height 15
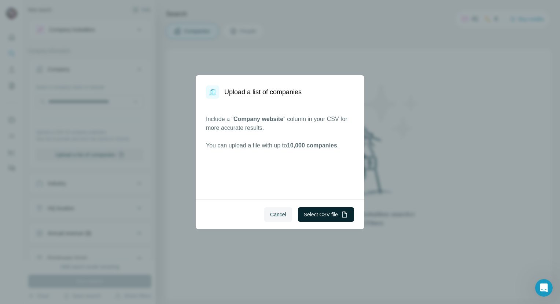
click at [316, 214] on button "Select CSV file" at bounding box center [326, 214] width 56 height 15
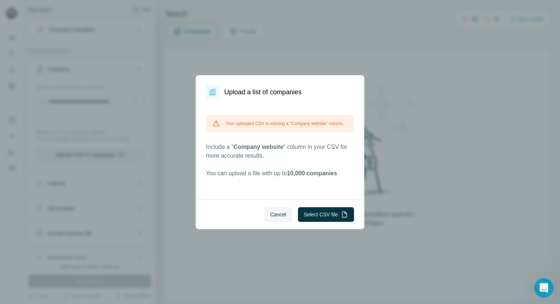
click at [539, 282] on div "Open Intercom Messenger" at bounding box center [543, 286] width 24 height 24
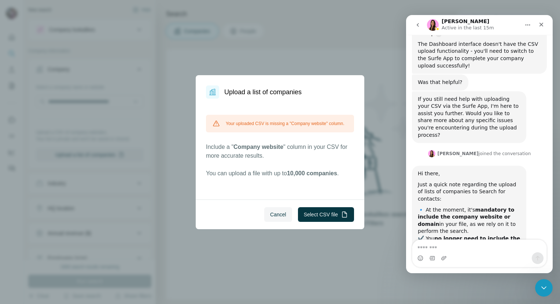
scroll to position [1207, 0]
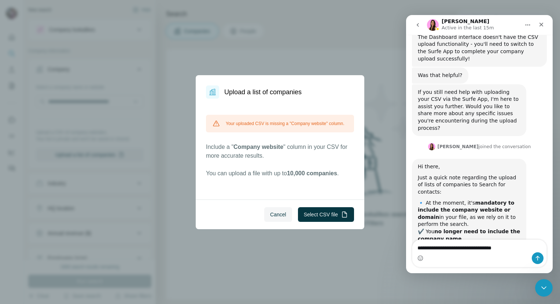
type textarea "**********"
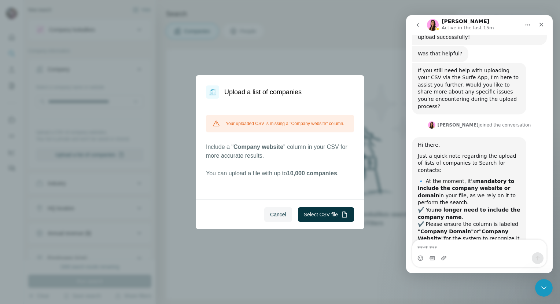
scroll to position [1229, 0]
click at [443, 255] on div "Intercom messenger" at bounding box center [444, 258] width 6 height 12
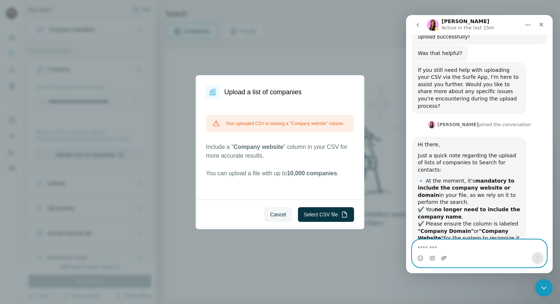
click at [444, 258] on icon "Upload attachment" at bounding box center [444, 258] width 6 height 6
click at [456, 247] on textarea "Message…" at bounding box center [479, 246] width 134 height 12
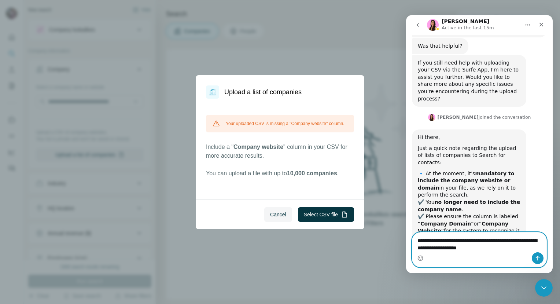
type textarea "**********"
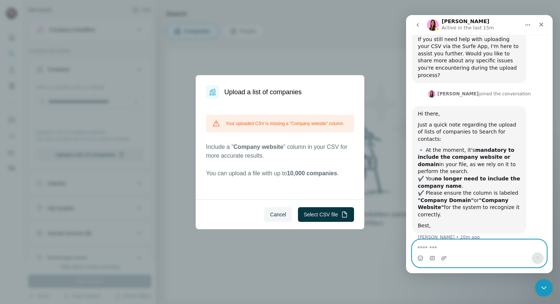
scroll to position [1260, 0]
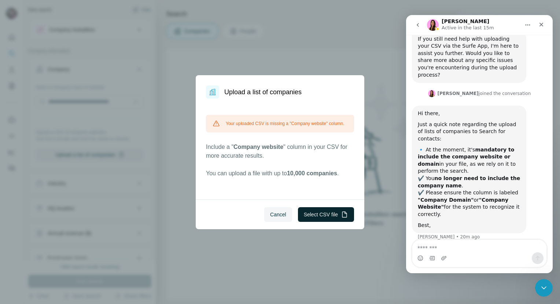
click at [318, 214] on button "Select CSV file" at bounding box center [326, 214] width 56 height 15
click at [328, 213] on button "Select CSV file" at bounding box center [326, 214] width 56 height 15
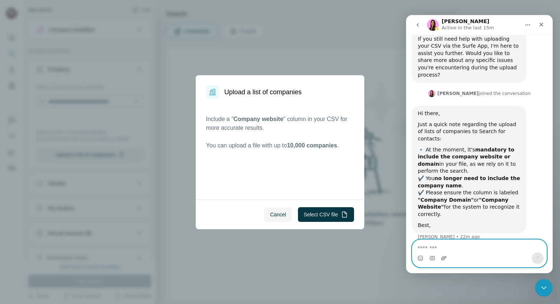
click at [446, 259] on icon "Upload attachment" at bounding box center [444, 258] width 6 height 6
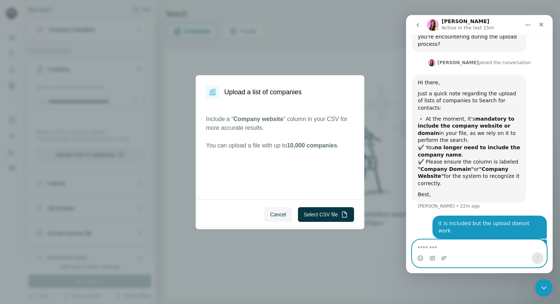
scroll to position [1295, 0]
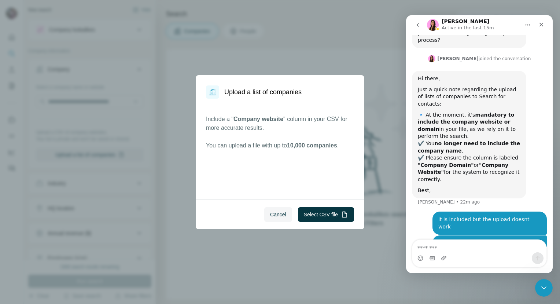
click at [500, 271] on img "brodbeck@iz-research.com says…" at bounding box center [492, 283] width 98 height 25
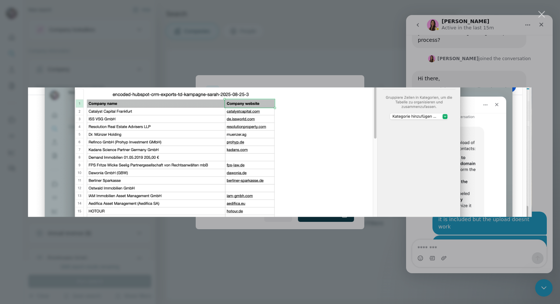
click at [319, 252] on div "Intercom messenger" at bounding box center [280, 152] width 560 height 304
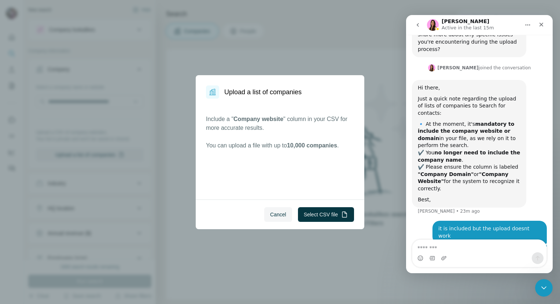
scroll to position [1295, 0]
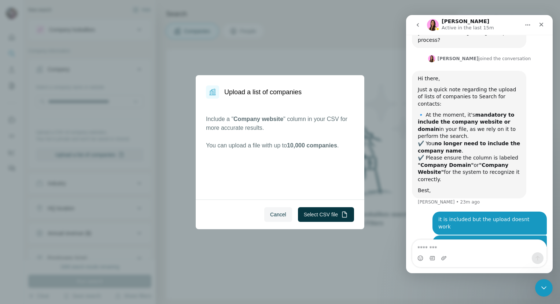
click at [481, 271] on img "brodbeck@iz-research.com says…" at bounding box center [492, 283] width 98 height 25
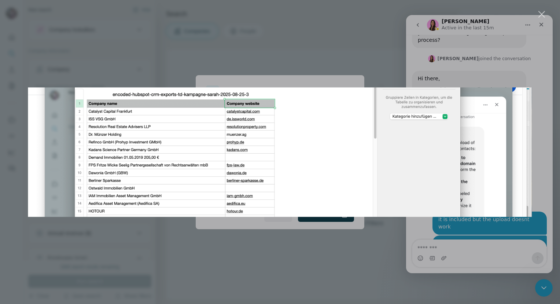
scroll to position [0, 0]
click at [349, 270] on div "Intercom messenger" at bounding box center [280, 152] width 560 height 304
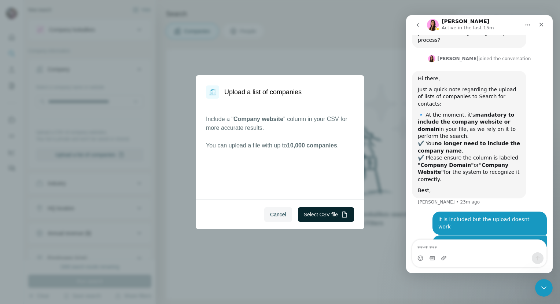
click at [330, 213] on button "Select CSV file" at bounding box center [326, 214] width 56 height 15
click at [325, 214] on button "Select CSV file" at bounding box center [326, 214] width 56 height 15
click at [477, 271] on img "brodbeck@iz-research.com says…" at bounding box center [492, 283] width 98 height 25
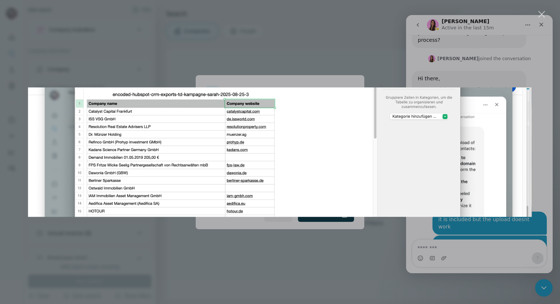
click at [236, 232] on div "Intercom messenger" at bounding box center [280, 152] width 560 height 304
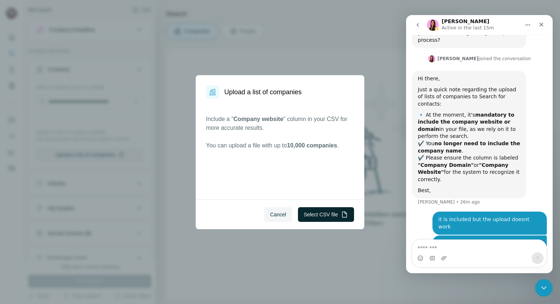
click at [326, 213] on button "Select CSV file" at bounding box center [326, 214] width 56 height 15
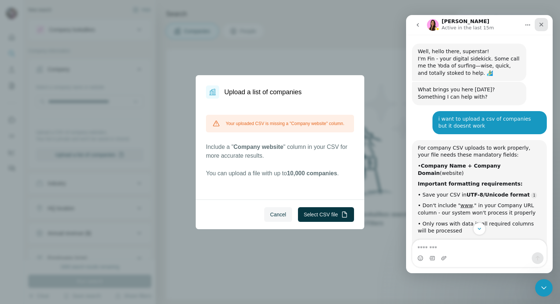
click at [542, 25] on icon "Close" at bounding box center [541, 25] width 6 height 6
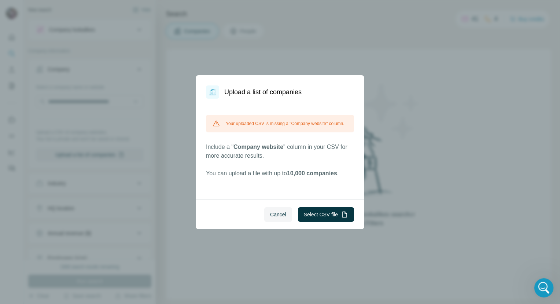
click at [538, 287] on icon "Open Intercom Messenger" at bounding box center [543, 287] width 12 height 12
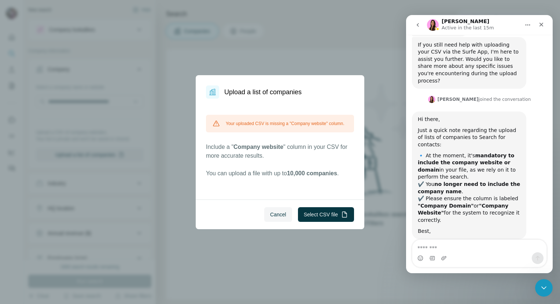
scroll to position [1295, 0]
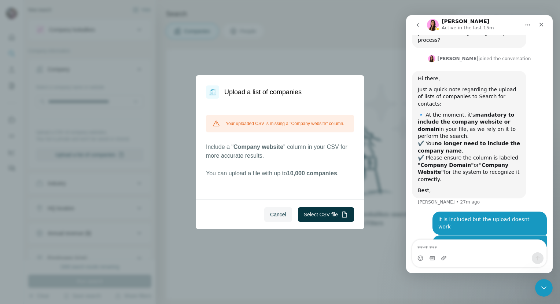
click at [433, 25] on img "Intercom messenger" at bounding box center [433, 25] width 12 height 12
click at [486, 271] on img "brodbeck@iz-research.com says…" at bounding box center [492, 283] width 98 height 25
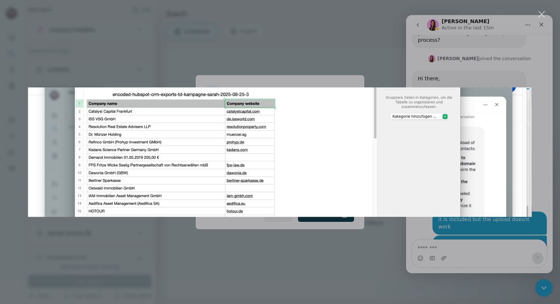
click at [414, 229] on div "Intercom messenger" at bounding box center [280, 152] width 560 height 304
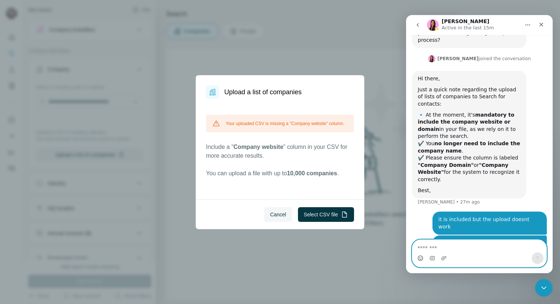
click at [420, 257] on icon "Emoji picker" at bounding box center [420, 258] width 6 height 6
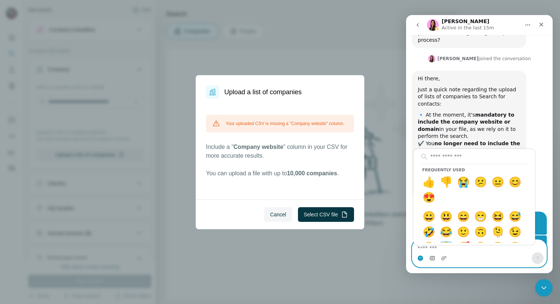
click at [432, 258] on icon "Gif picker" at bounding box center [432, 258] width 5 height 4
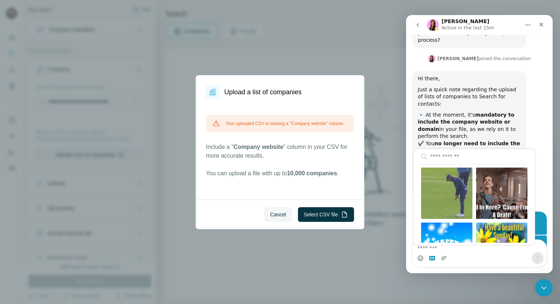
click at [457, 258] on div "Intercom messenger" at bounding box center [479, 258] width 134 height 12
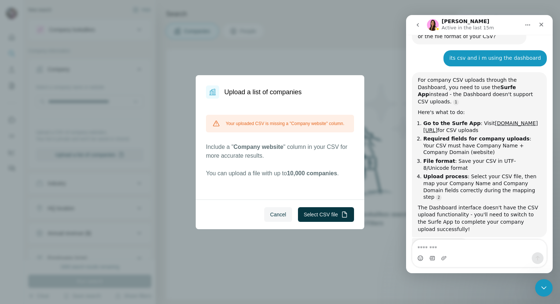
scroll to position [1026, 0]
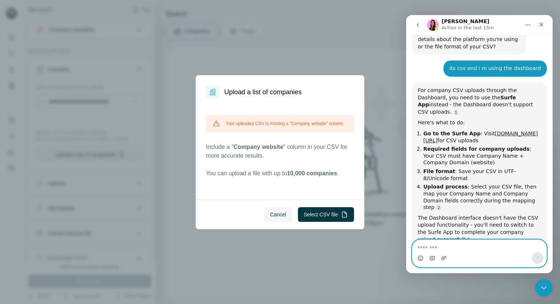
click at [443, 259] on icon "Upload attachment" at bounding box center [444, 258] width 6 height 6
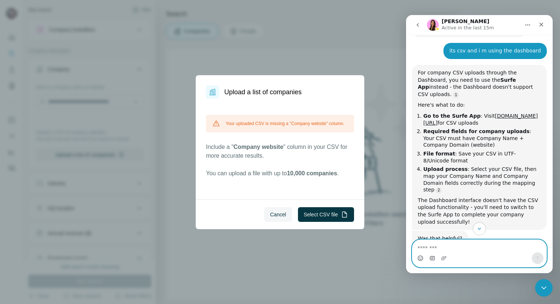
scroll to position [1039, 0]
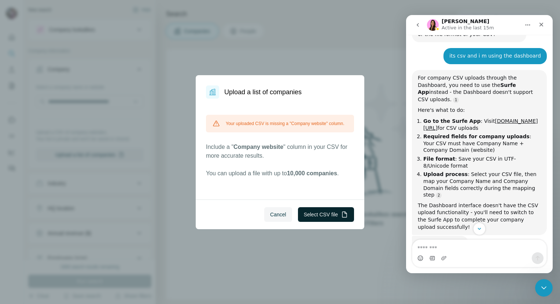
click at [322, 215] on button "Select CSV file" at bounding box center [326, 214] width 56 height 15
click at [274, 214] on span "Cancel" at bounding box center [278, 214] width 16 height 7
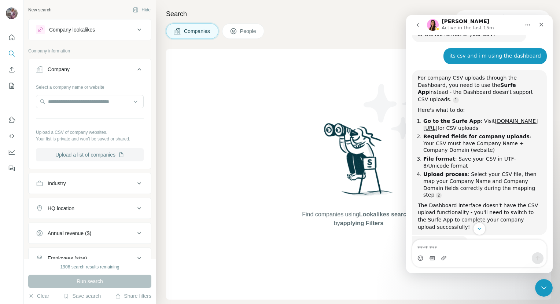
click at [88, 152] on button "Upload a list of companies" at bounding box center [90, 154] width 108 height 13
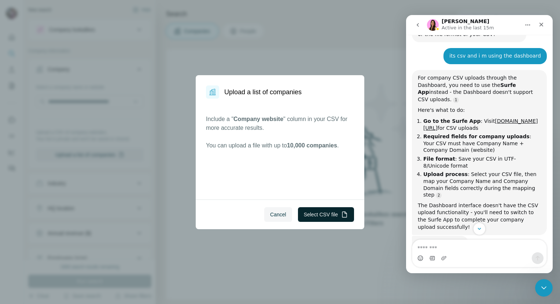
click at [321, 214] on button "Select CSV file" at bounding box center [326, 214] width 56 height 15
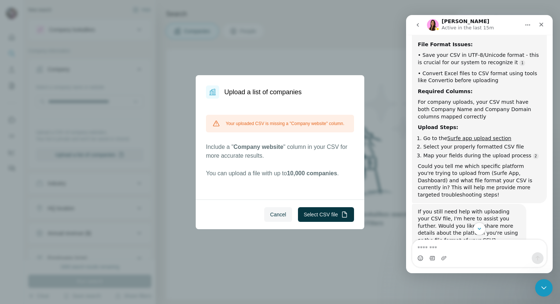
scroll to position [1329, 0]
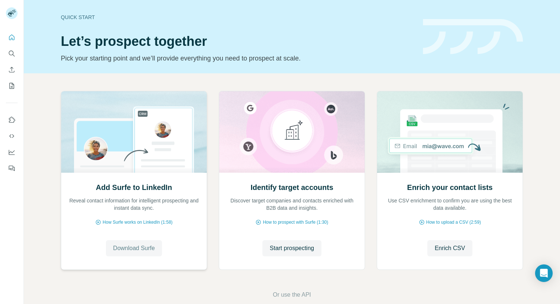
click at [142, 247] on span "Download Surfe" at bounding box center [134, 248] width 42 height 9
click at [450, 247] on span "Enrich CSV" at bounding box center [450, 248] width 30 height 9
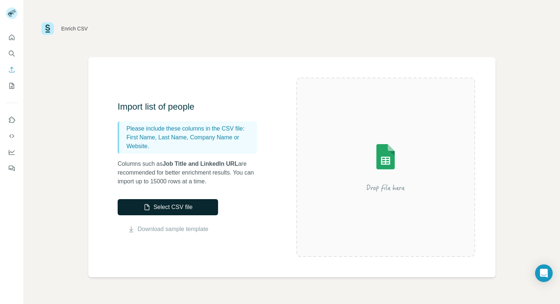
click at [193, 210] on button "Select CSV file" at bounding box center [168, 207] width 100 height 16
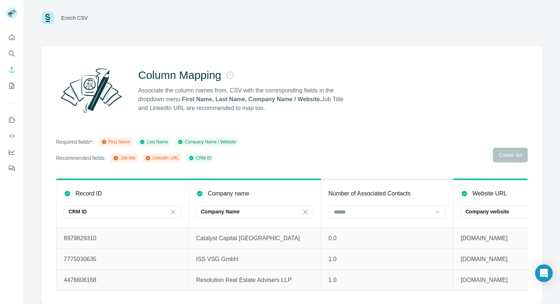
scroll to position [16, 0]
click at [118, 156] on icon at bounding box center [116, 158] width 4 height 4
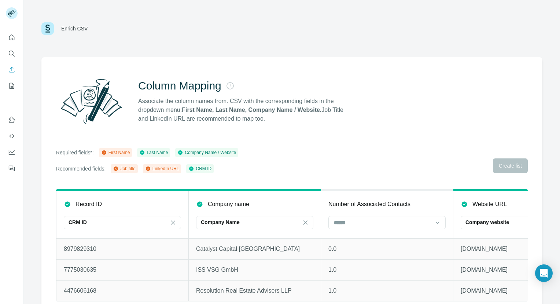
click at [505, 166] on div "Required fields*: First Name Last Name Company Name / Website Recommended field…" at bounding box center [292, 160] width 472 height 25
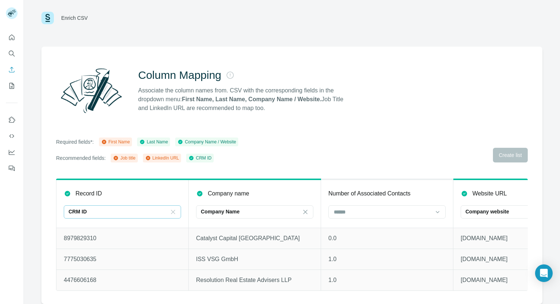
click at [173, 210] on icon at bounding box center [173, 212] width 4 height 4
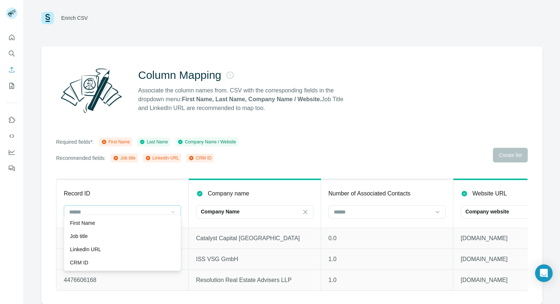
click at [166, 189] on div "Record ID" at bounding box center [122, 193] width 117 height 9
click at [177, 183] on th "Record ID" at bounding box center [122, 203] width 132 height 48
click at [141, 208] on input at bounding box center [118, 212] width 99 height 8
click at [106, 222] on div "First Name" at bounding box center [122, 222] width 105 height 7
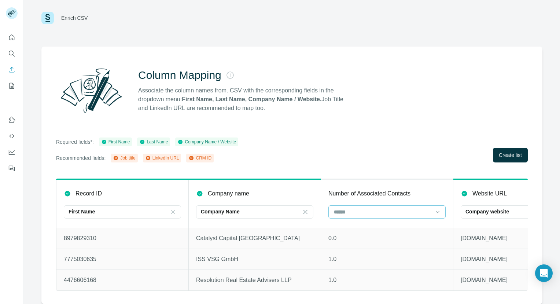
click at [375, 208] on input at bounding box center [382, 212] width 99 height 8
click at [366, 224] on div "Job title" at bounding box center [387, 222] width 105 height 7
click at [504, 151] on span "Create list" at bounding box center [510, 154] width 23 height 7
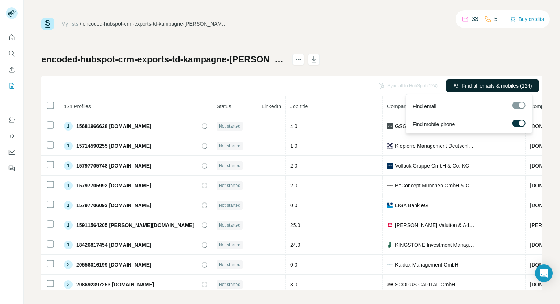
click at [513, 86] on span "Find all emails & mobiles (124)" at bounding box center [497, 85] width 70 height 7
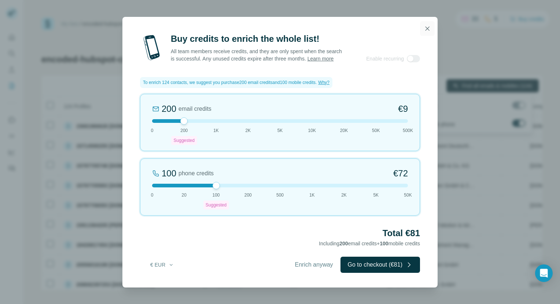
click at [427, 25] on icon "button" at bounding box center [427, 28] width 7 height 7
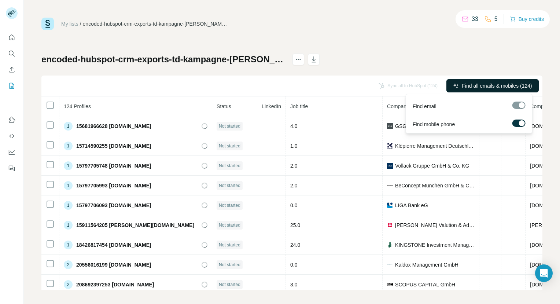
click at [518, 106] on div at bounding box center [518, 105] width 13 height 7
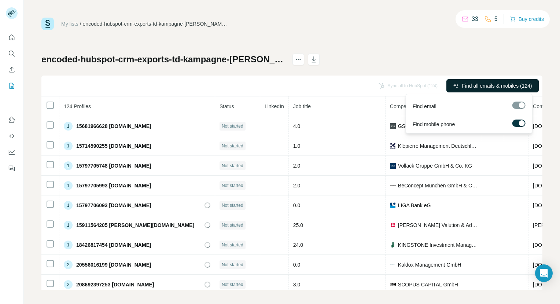
click at [467, 87] on span "Find all emails & mobiles (124)" at bounding box center [497, 85] width 70 height 7
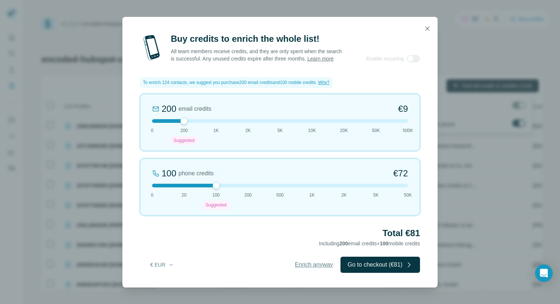
click at [314, 269] on span "Enrich anyway" at bounding box center [314, 264] width 38 height 9
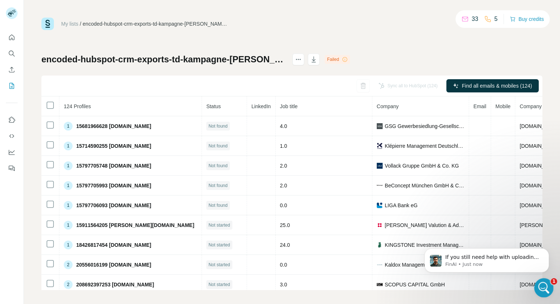
click at [546, 285] on icon "Open Intercom Messenger" at bounding box center [543, 287] width 12 height 12
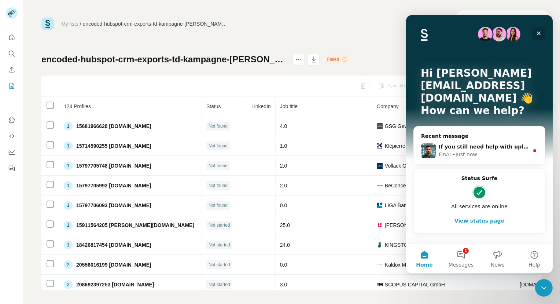
click at [537, 34] on icon "Close" at bounding box center [539, 34] width 4 height 4
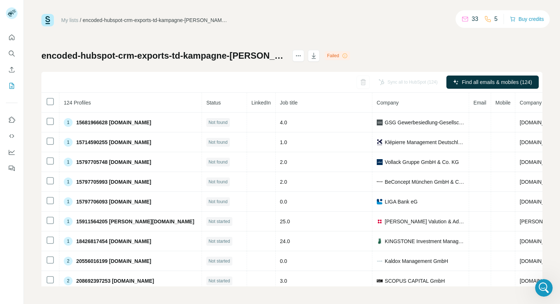
click at [348, 56] on icon at bounding box center [345, 56] width 6 height 6
drag, startPoint x: 375, startPoint y: 56, endPoint x: 365, endPoint y: 56, distance: 9.5
click at [350, 56] on div "Failed" at bounding box center [337, 55] width 25 height 9
click at [348, 55] on icon at bounding box center [345, 56] width 6 height 6
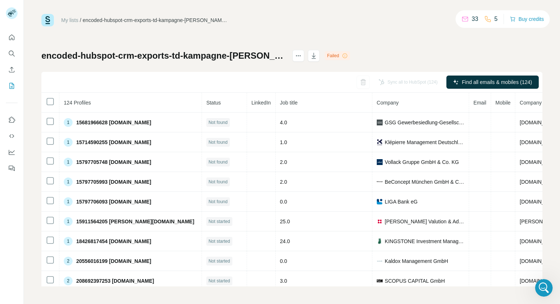
click at [348, 56] on icon at bounding box center [345, 56] width 6 height 6
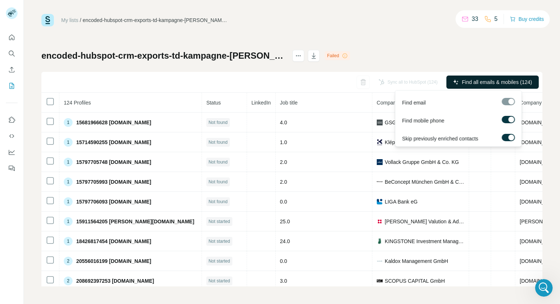
click at [476, 83] on span "Find all emails & mobiles (124)" at bounding box center [497, 81] width 70 height 7
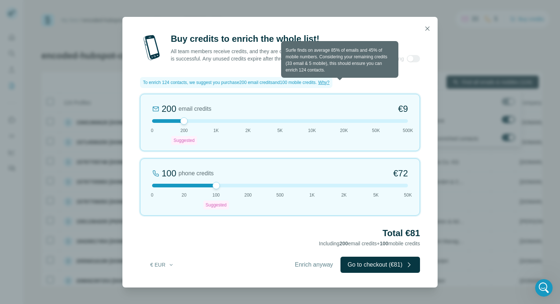
click at [329, 85] on span "Why?" at bounding box center [323, 82] width 11 height 5
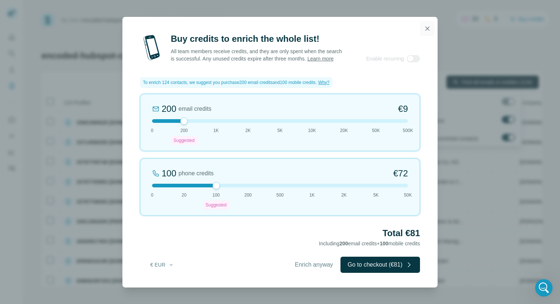
click at [429, 25] on icon "button" at bounding box center [427, 28] width 7 height 7
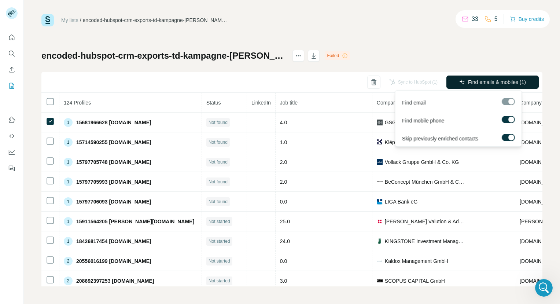
click at [502, 80] on span "Find emails & mobiles (1)" at bounding box center [497, 81] width 58 height 7
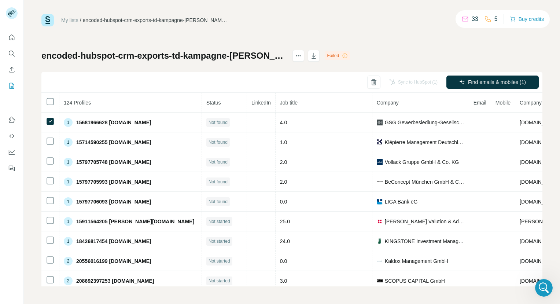
click at [459, 49] on div "My lists / encoded-hubspot-crm-exports-td-kampagne-[PERSON_NAME]-2025-08-25-3 3…" at bounding box center [291, 150] width 501 height 272
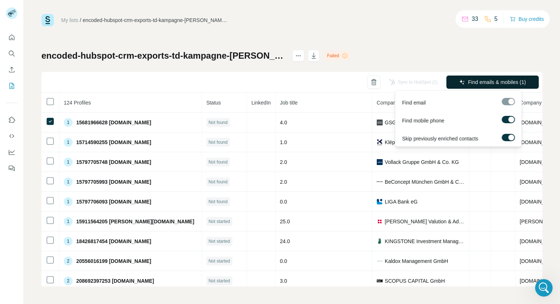
click at [468, 82] on span "Find emails & mobiles (1)" at bounding box center [497, 81] width 58 height 7
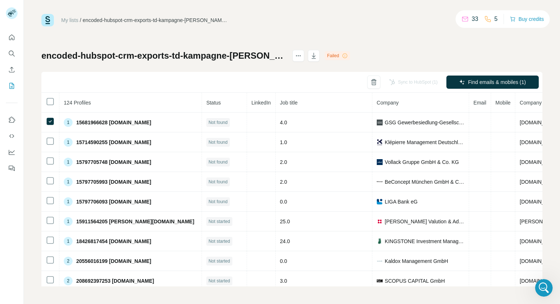
click at [371, 34] on div "My lists / encoded-hubspot-crm-exports-td-kampagne-[PERSON_NAME]-2025-08-25-3 3…" at bounding box center [291, 150] width 501 height 272
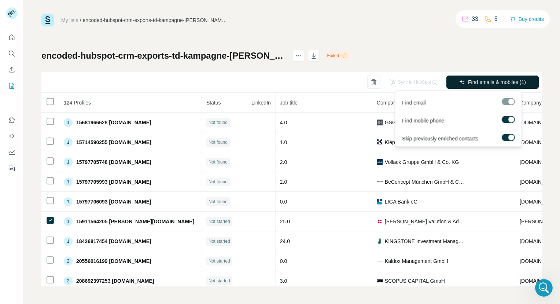
click at [484, 83] on span "Find emails & mobiles (1)" at bounding box center [497, 81] width 58 height 7
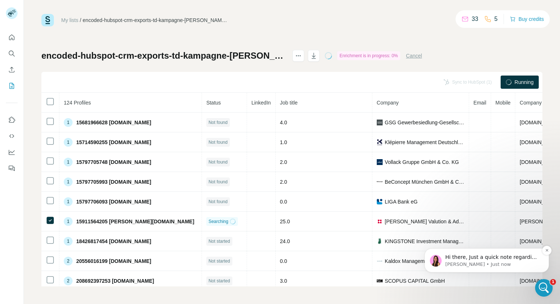
click at [447, 263] on p "[PERSON_NAME] • Just now" at bounding box center [492, 264] width 95 height 7
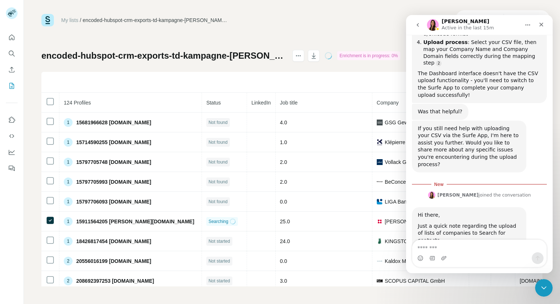
scroll to position [1219, 0]
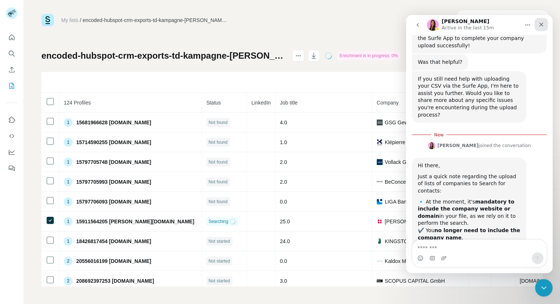
click at [542, 26] on icon "Close" at bounding box center [541, 25] width 6 height 6
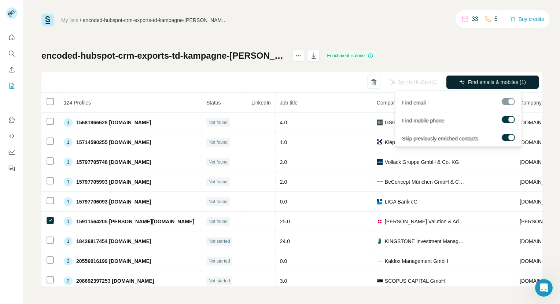
click at [510, 83] on span "Find emails & mobiles (1)" at bounding box center [497, 81] width 58 height 7
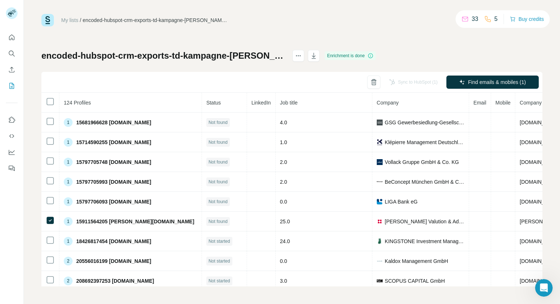
click at [477, 53] on div "encoded-hubspot-crm-exports-td-kampagne-[PERSON_NAME]-2025-08-25-3 Enrichment i…" at bounding box center [291, 168] width 501 height 236
click at [11, 48] on button "Search" at bounding box center [12, 53] width 12 height 13
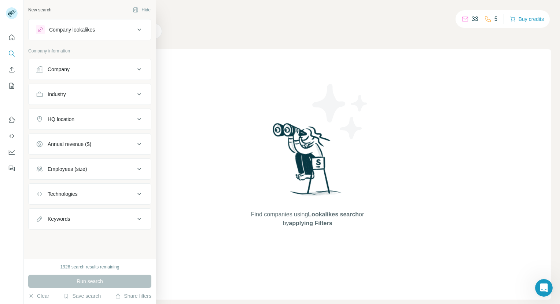
click at [76, 66] on div "Company" at bounding box center [85, 69] width 99 height 7
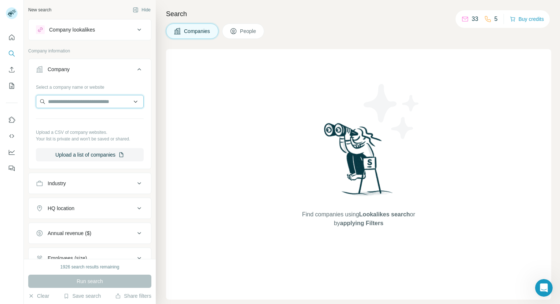
click at [83, 106] on input "text" at bounding box center [90, 101] width 108 height 13
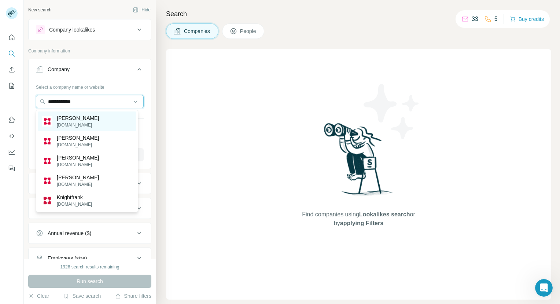
type input "**********"
click at [78, 125] on p "[DOMAIN_NAME]" at bounding box center [78, 125] width 42 height 7
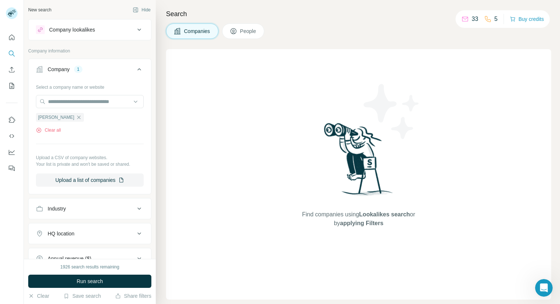
click at [92, 233] on div "HQ location" at bounding box center [85, 233] width 99 height 7
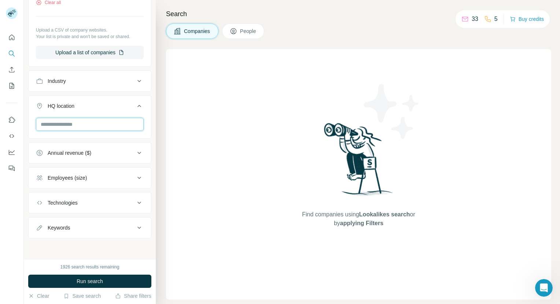
click at [100, 123] on input "text" at bounding box center [90, 124] width 108 height 13
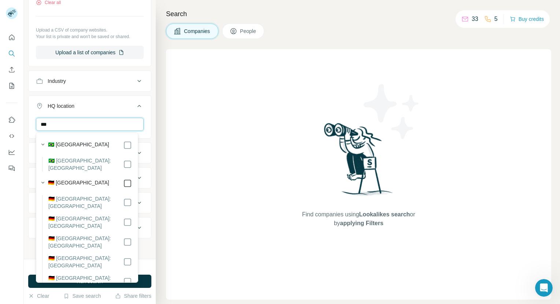
type input "***"
click at [147, 128] on div "New search Hide Company lookalikes Company information Company 1 Select a compa…" at bounding box center [90, 129] width 132 height 259
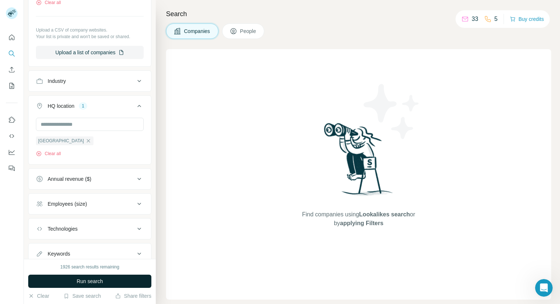
click at [100, 278] on span "Run search" at bounding box center [90, 280] width 26 height 7
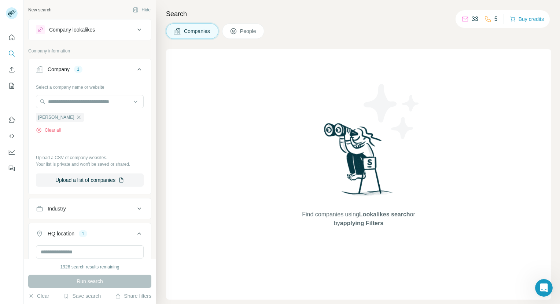
click at [249, 32] on span "People" at bounding box center [248, 30] width 17 height 7
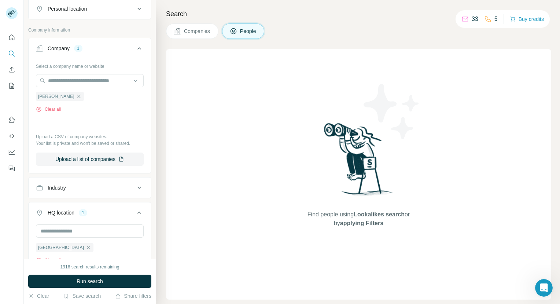
scroll to position [161, 0]
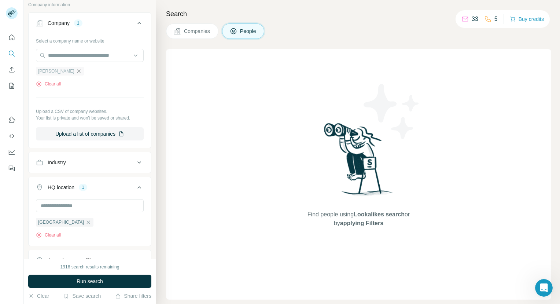
click at [76, 71] on icon "button" at bounding box center [79, 71] width 6 height 6
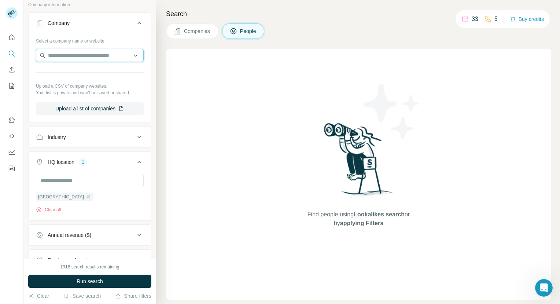
click at [97, 53] on input "text" at bounding box center [90, 55] width 108 height 13
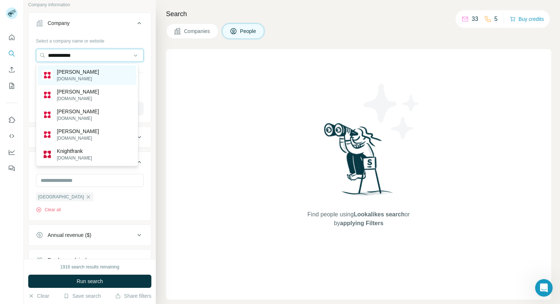
type input "**********"
click at [100, 81] on div "[PERSON_NAME][DOMAIN_NAME]" at bounding box center [87, 75] width 99 height 20
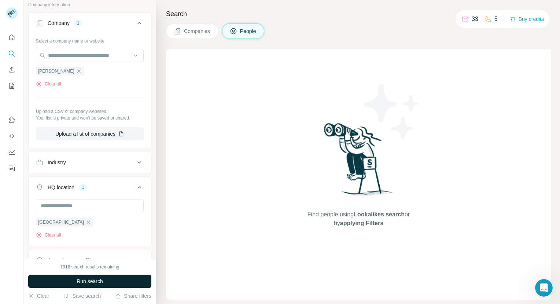
click at [97, 281] on span "Run search" at bounding box center [90, 280] width 26 height 7
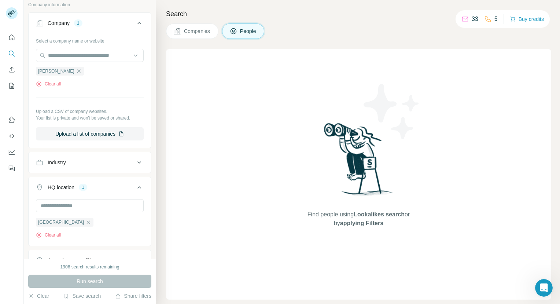
click at [209, 30] on span "Companies" at bounding box center [197, 30] width 27 height 7
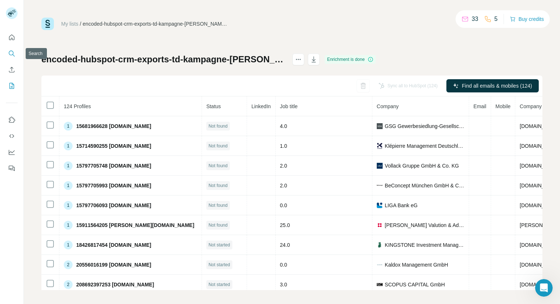
click at [12, 54] on icon "Search" at bounding box center [11, 53] width 7 height 7
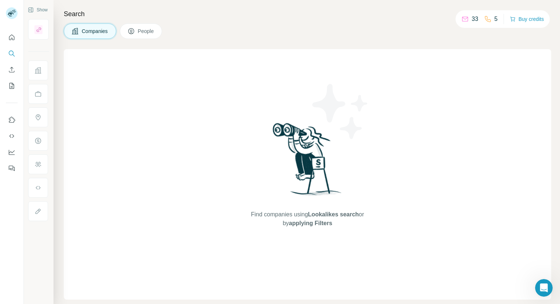
click at [146, 32] on span "People" at bounding box center [146, 30] width 17 height 7
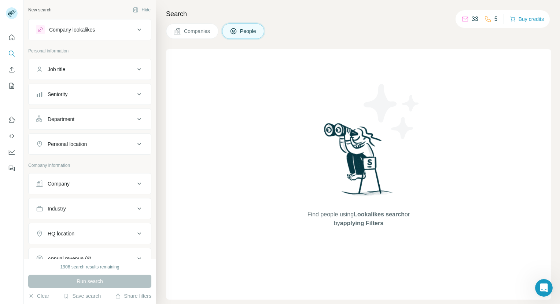
click at [111, 72] on div "Job title" at bounding box center [85, 69] width 99 height 7
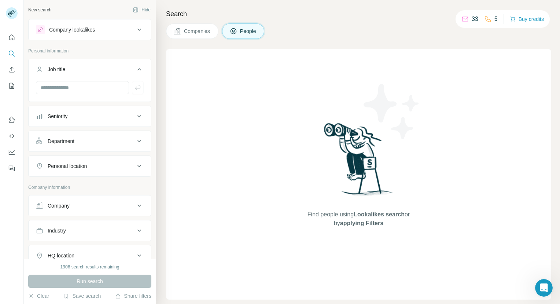
click at [111, 72] on div "Job title" at bounding box center [85, 69] width 99 height 7
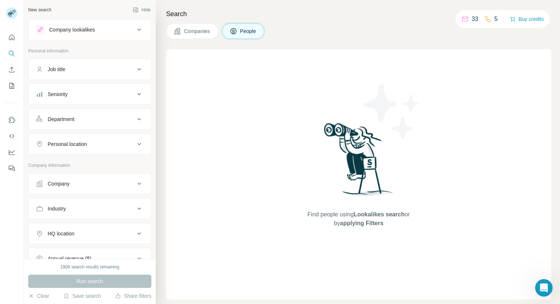
click at [106, 96] on div "Seniority" at bounding box center [85, 94] width 99 height 7
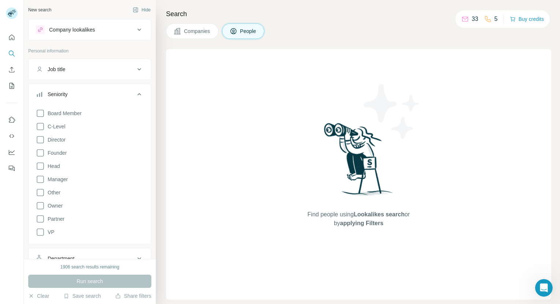
click at [106, 96] on div "Seniority" at bounding box center [85, 94] width 99 height 7
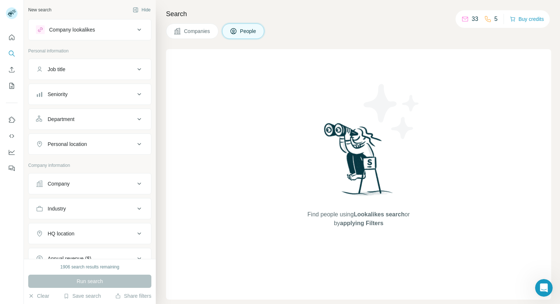
click at [102, 117] on div "Department" at bounding box center [85, 118] width 99 height 7
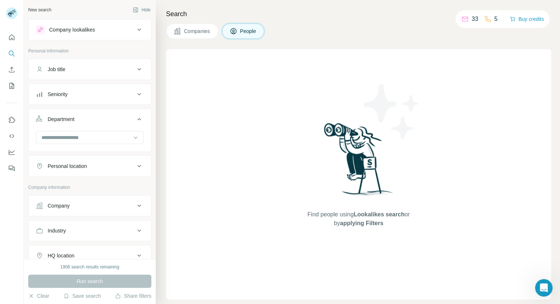
click at [102, 117] on div "Department" at bounding box center [85, 118] width 99 height 7
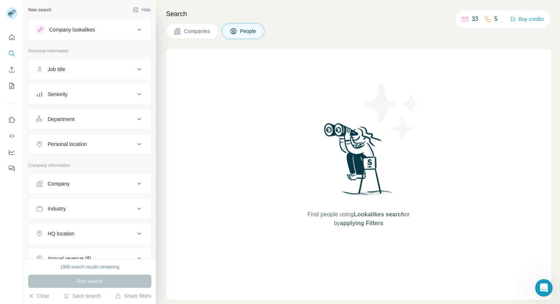
click at [106, 145] on div "Personal location" at bounding box center [85, 143] width 99 height 7
click at [138, 68] on icon at bounding box center [139, 69] width 9 height 9
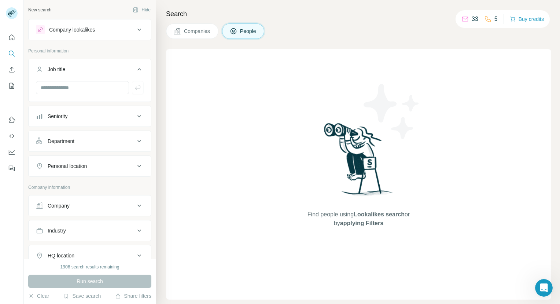
click at [138, 68] on icon at bounding box center [139, 69] width 9 height 9
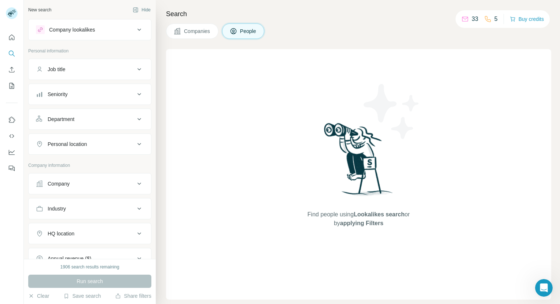
click at [137, 34] on button "Company lookalikes" at bounding box center [90, 30] width 122 height 18
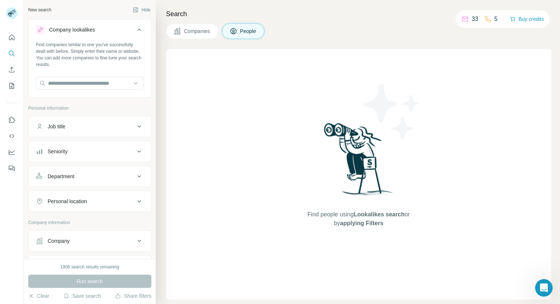
click at [137, 34] on button "Company lookalikes" at bounding box center [90, 31] width 122 height 21
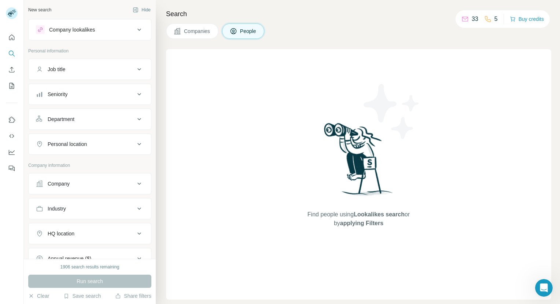
click at [182, 34] on button "Companies" at bounding box center [192, 30] width 52 height 15
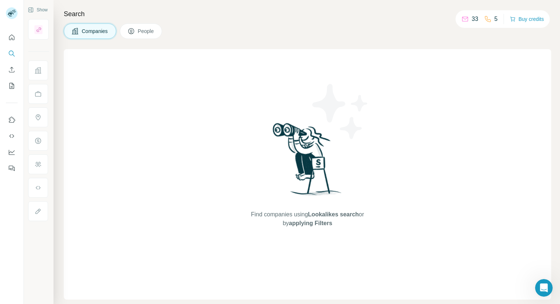
click at [106, 32] on span "Companies" at bounding box center [95, 30] width 27 height 7
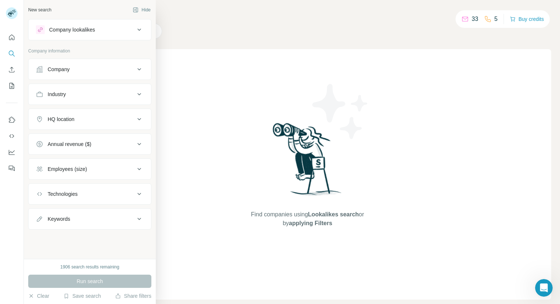
click at [43, 9] on div "New search" at bounding box center [39, 10] width 23 height 7
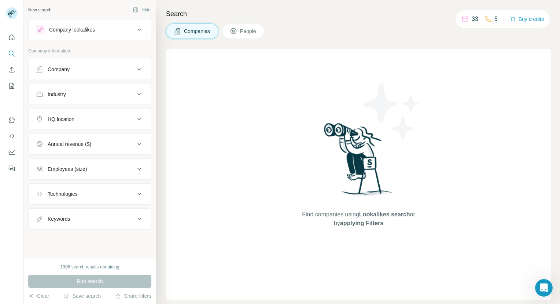
click at [242, 30] on span "People" at bounding box center [248, 30] width 17 height 7
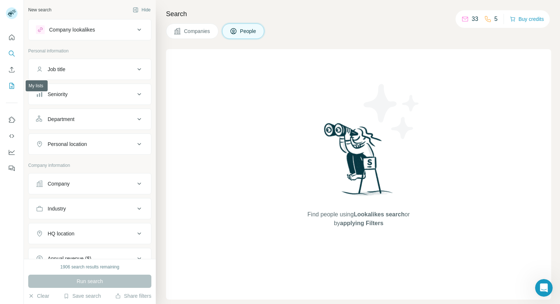
click at [14, 88] on icon "My lists" at bounding box center [11, 85] width 7 height 7
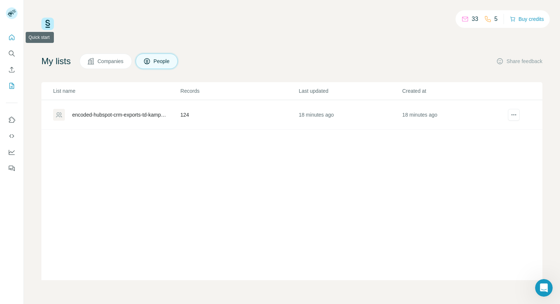
click at [12, 37] on icon "Quick start" at bounding box center [11, 37] width 7 height 7
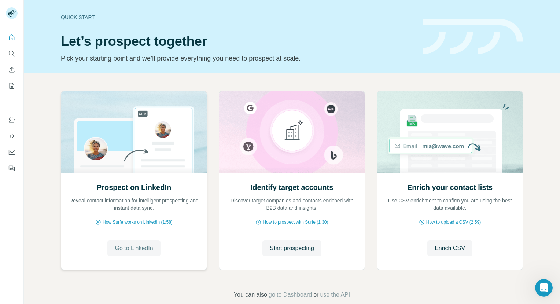
click at [146, 248] on span "Go to LinkedIn" at bounding box center [134, 248] width 38 height 9
click at [146, 250] on span "Go to LinkedIn" at bounding box center [134, 248] width 38 height 9
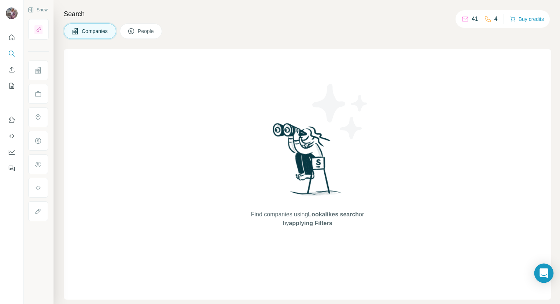
click at [542, 275] on icon "Open Intercom Messenger" at bounding box center [544, 273] width 10 height 10
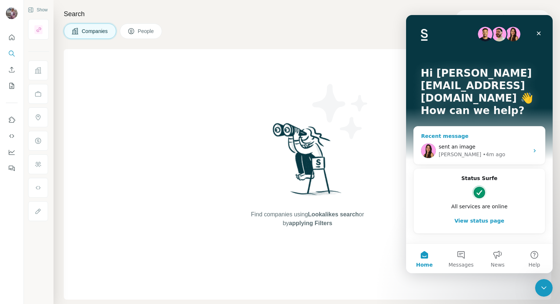
click at [493, 151] on div "Aurélie • 4m ago" at bounding box center [484, 155] width 90 height 8
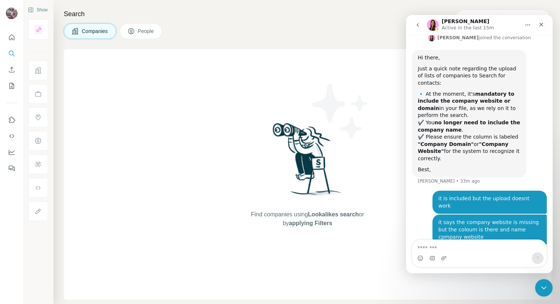
scroll to position [1329, 0]
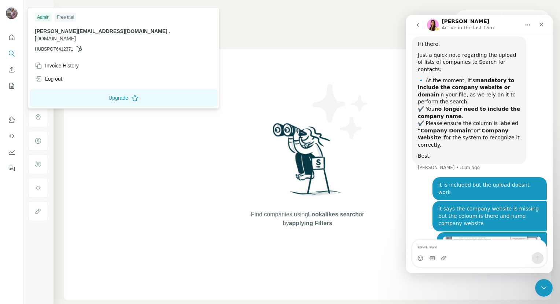
click at [203, 101] on div "Find companies using Lookalikes search or by applying Filters" at bounding box center [307, 174] width 487 height 250
